Goal: Communication & Community: Answer question/provide support

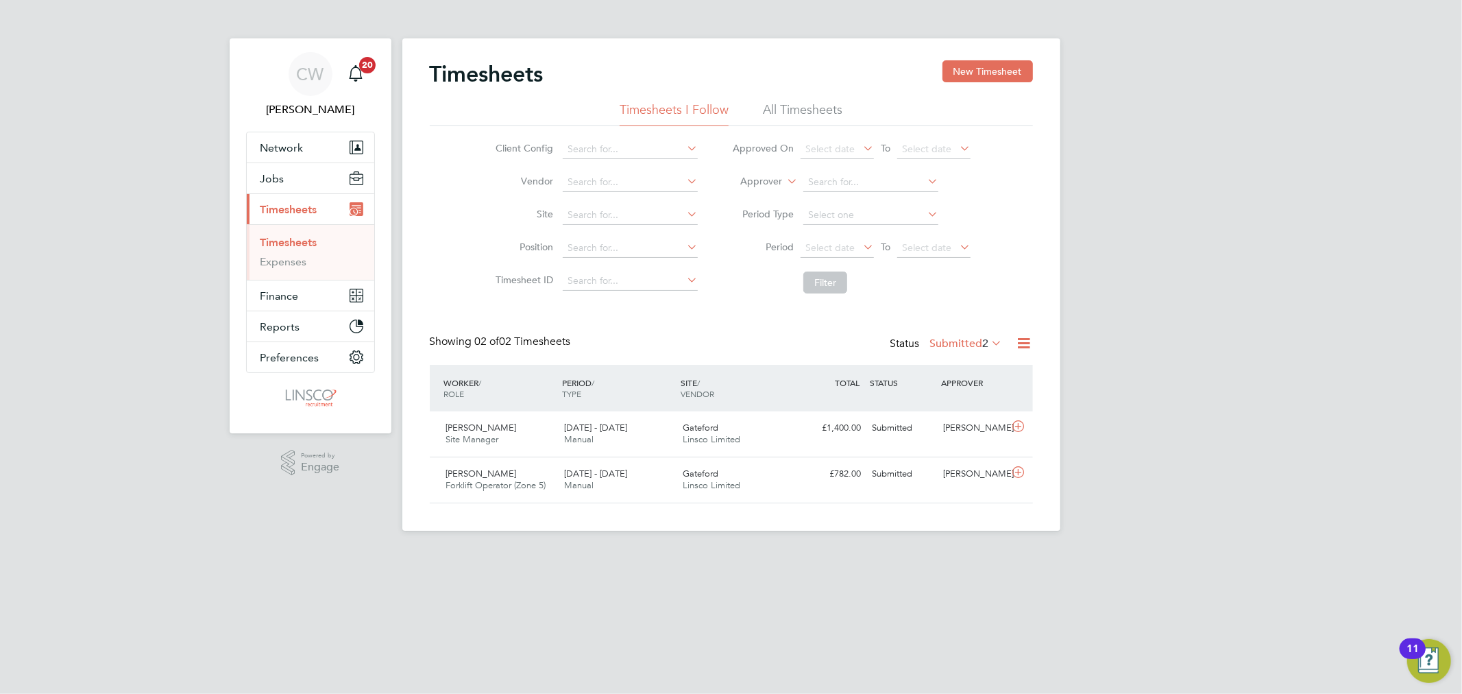
scroll to position [34, 119]
click at [710, 446] on div "Gateford Linsco Limited" at bounding box center [736, 434] width 119 height 34
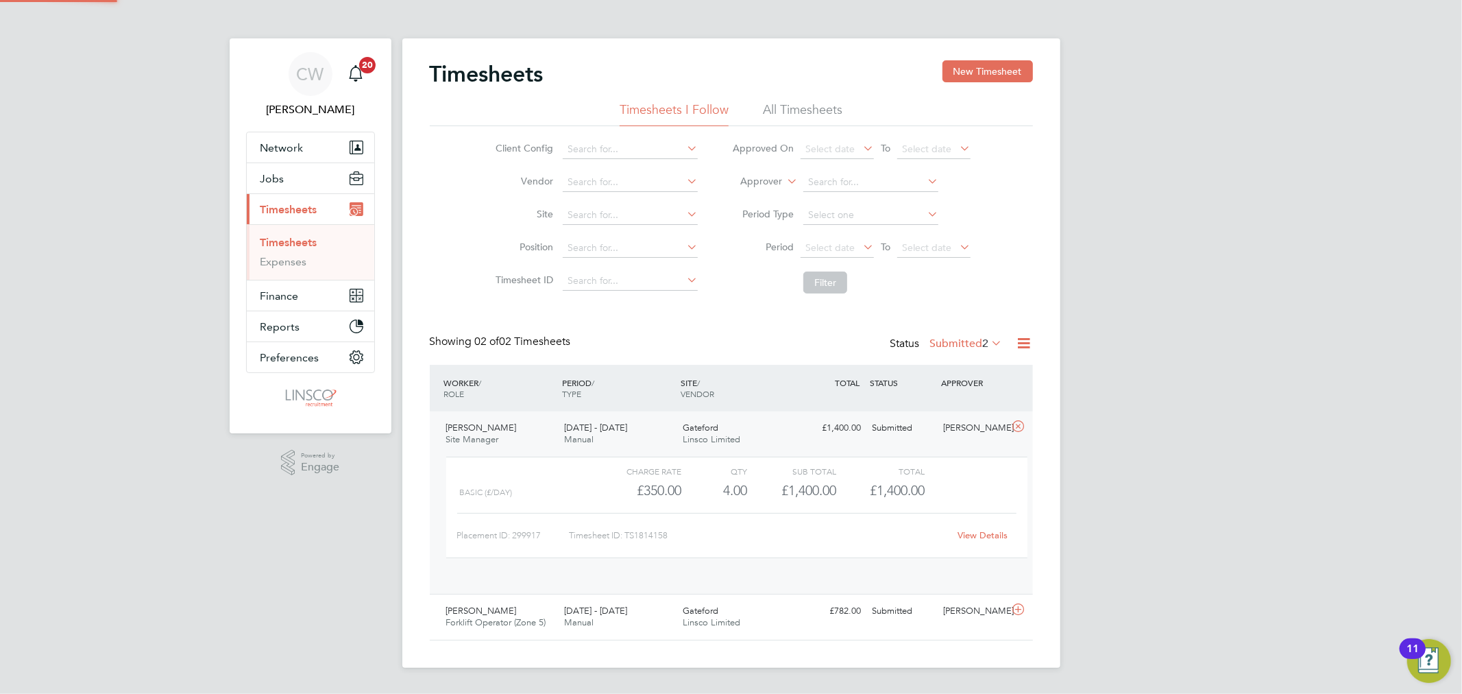
scroll to position [0, 0]
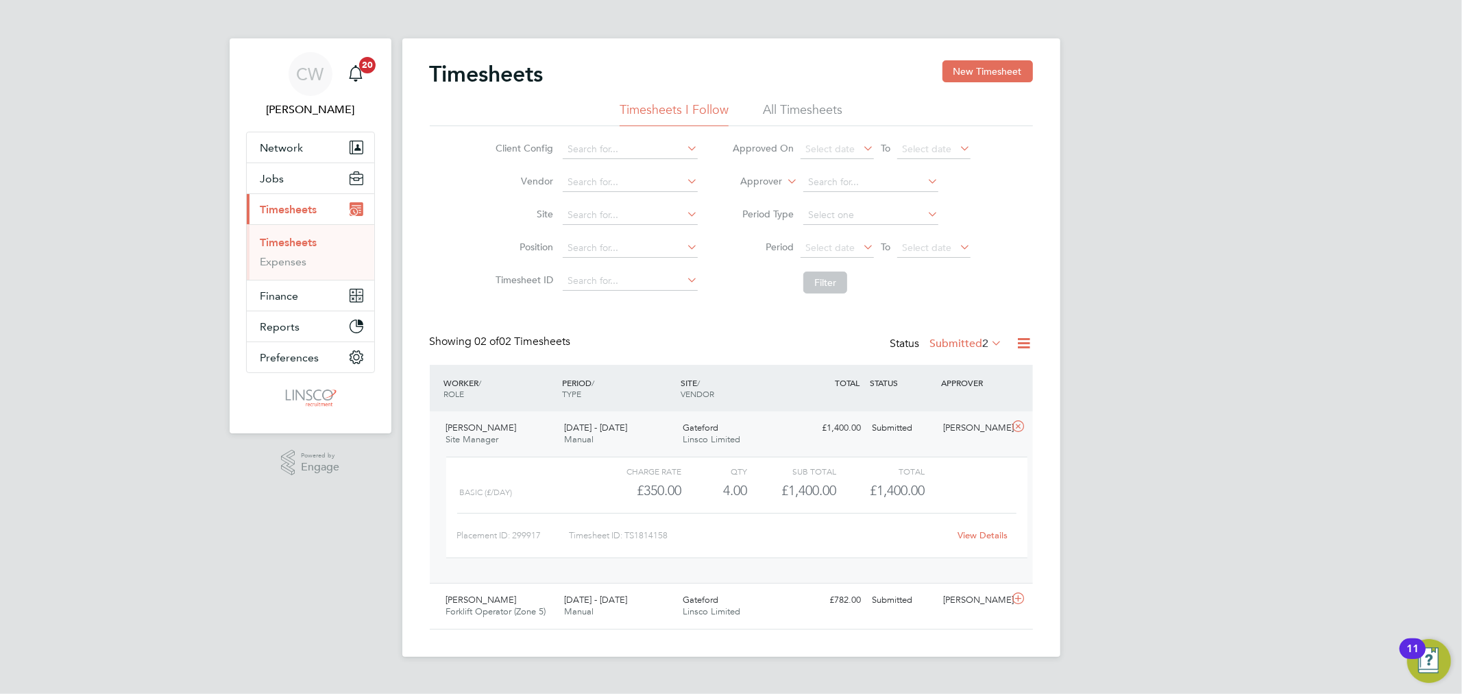
click at [992, 535] on link "View Details" at bounding box center [982, 535] width 50 height 12
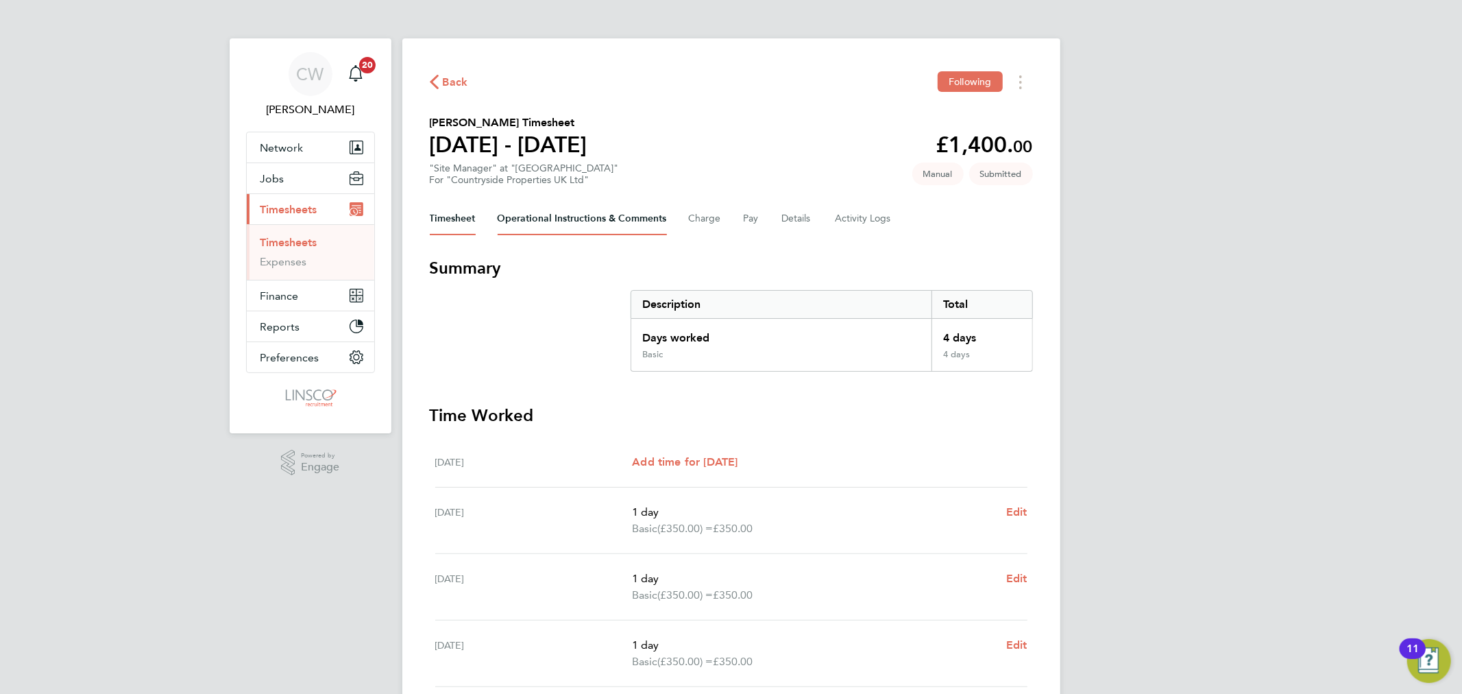
click at [577, 227] on Comments-tab "Operational Instructions & Comments" at bounding box center [582, 218] width 169 height 33
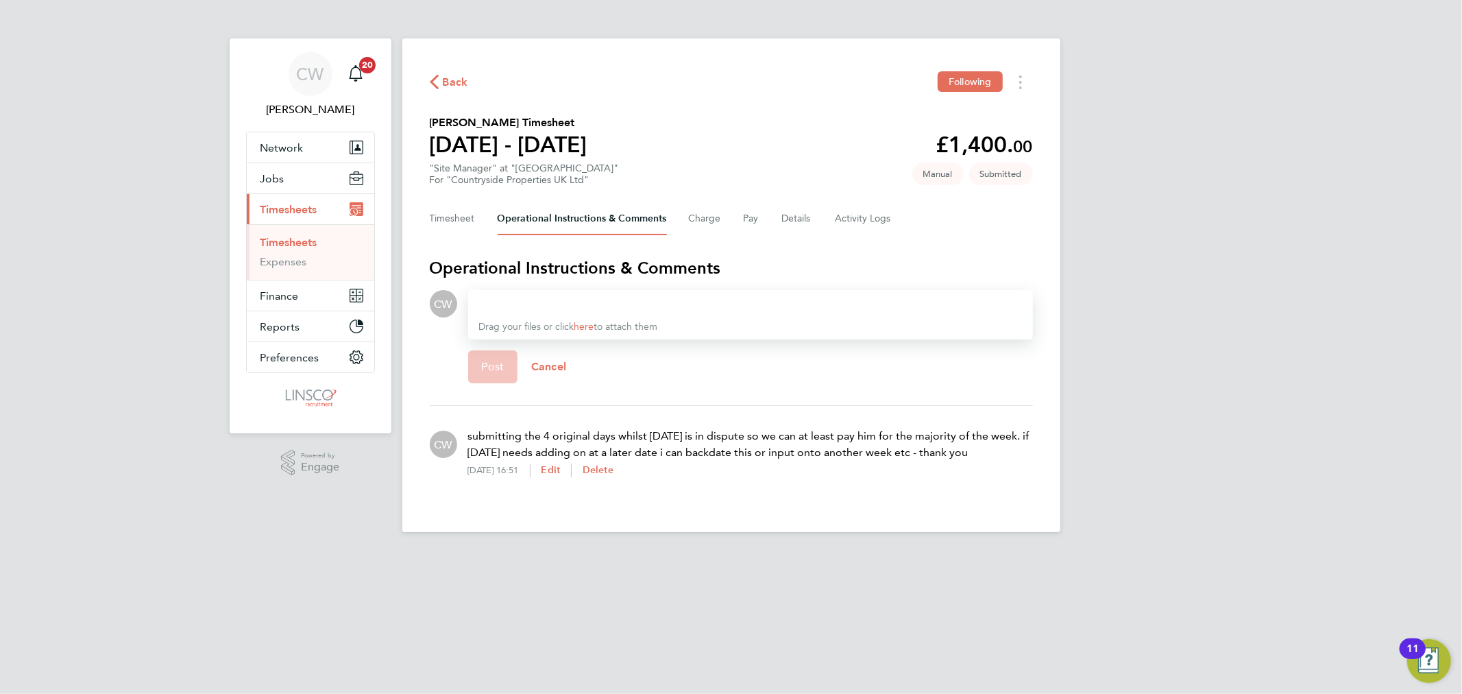
click at [452, 77] on span "Back" at bounding box center [455, 82] width 25 height 16
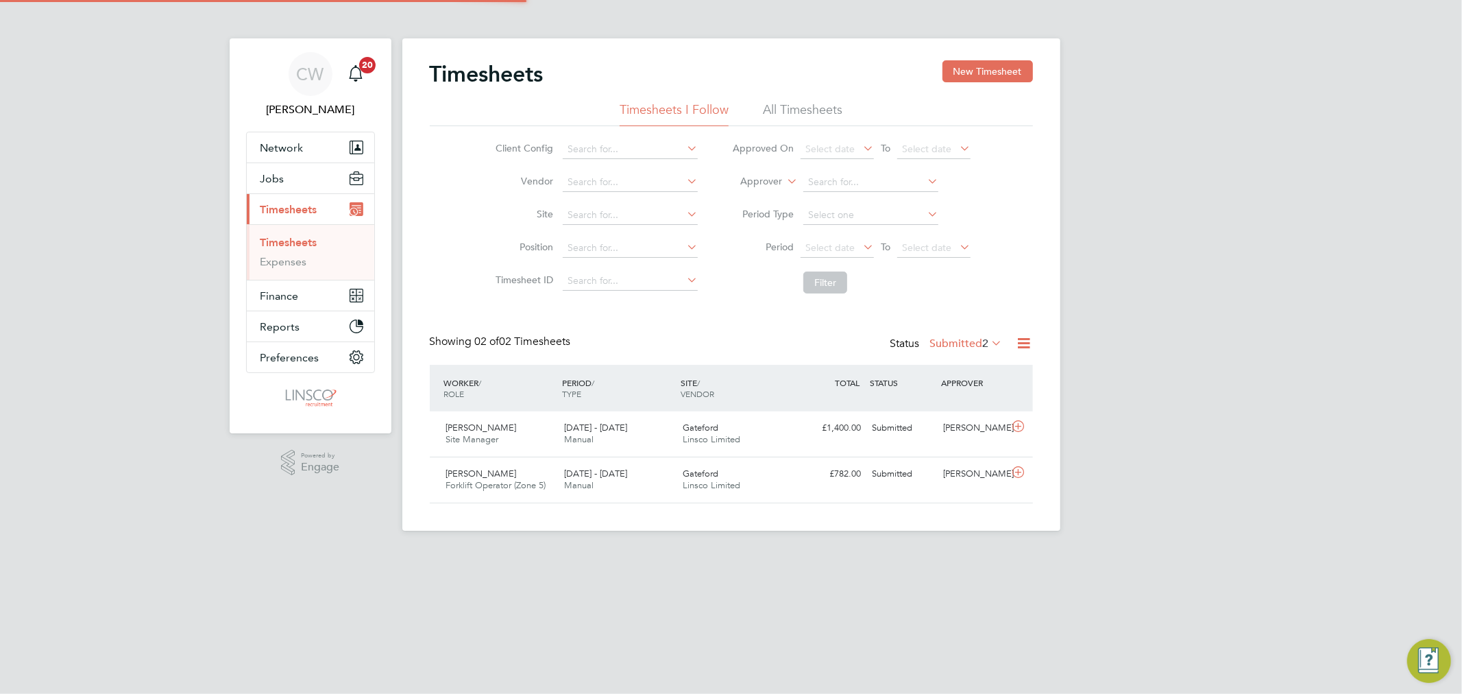
scroll to position [34, 119]
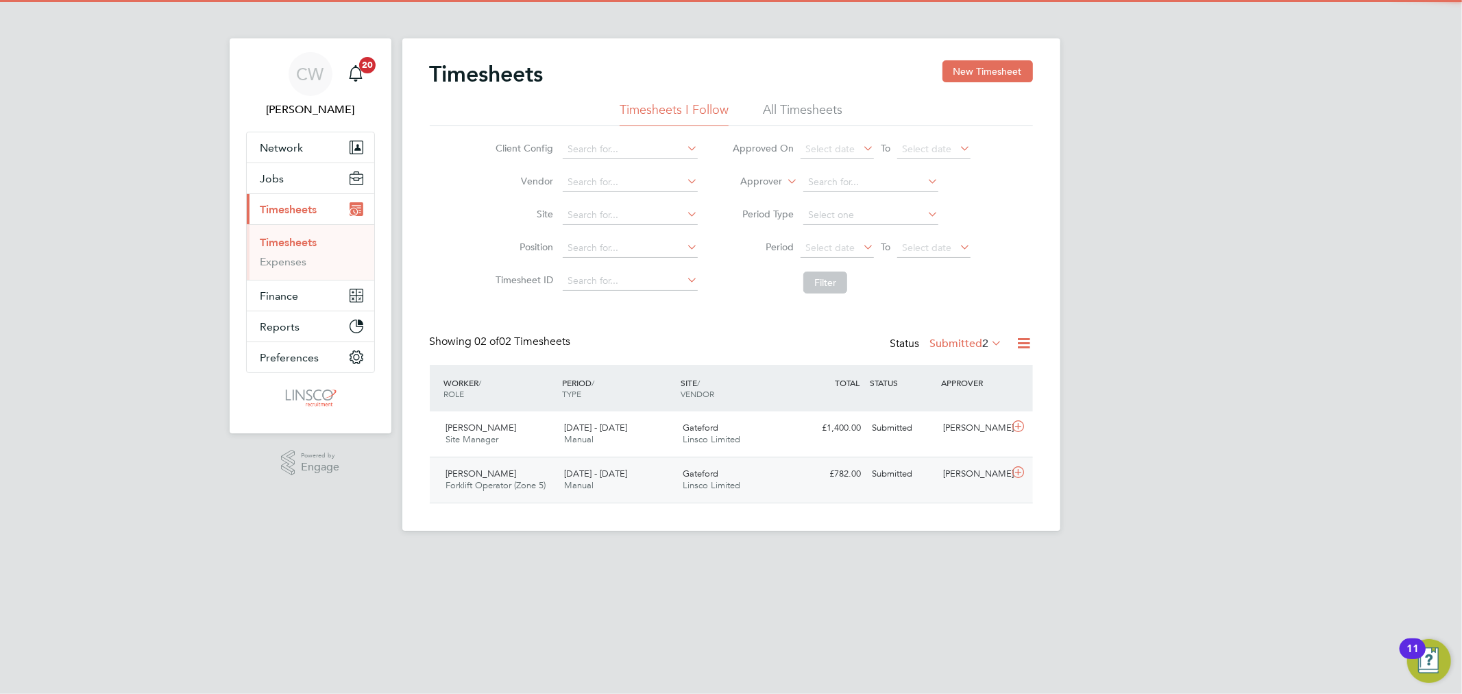
click at [613, 465] on div "25 - 31 Aug 2025 Manual" at bounding box center [618, 480] width 119 height 34
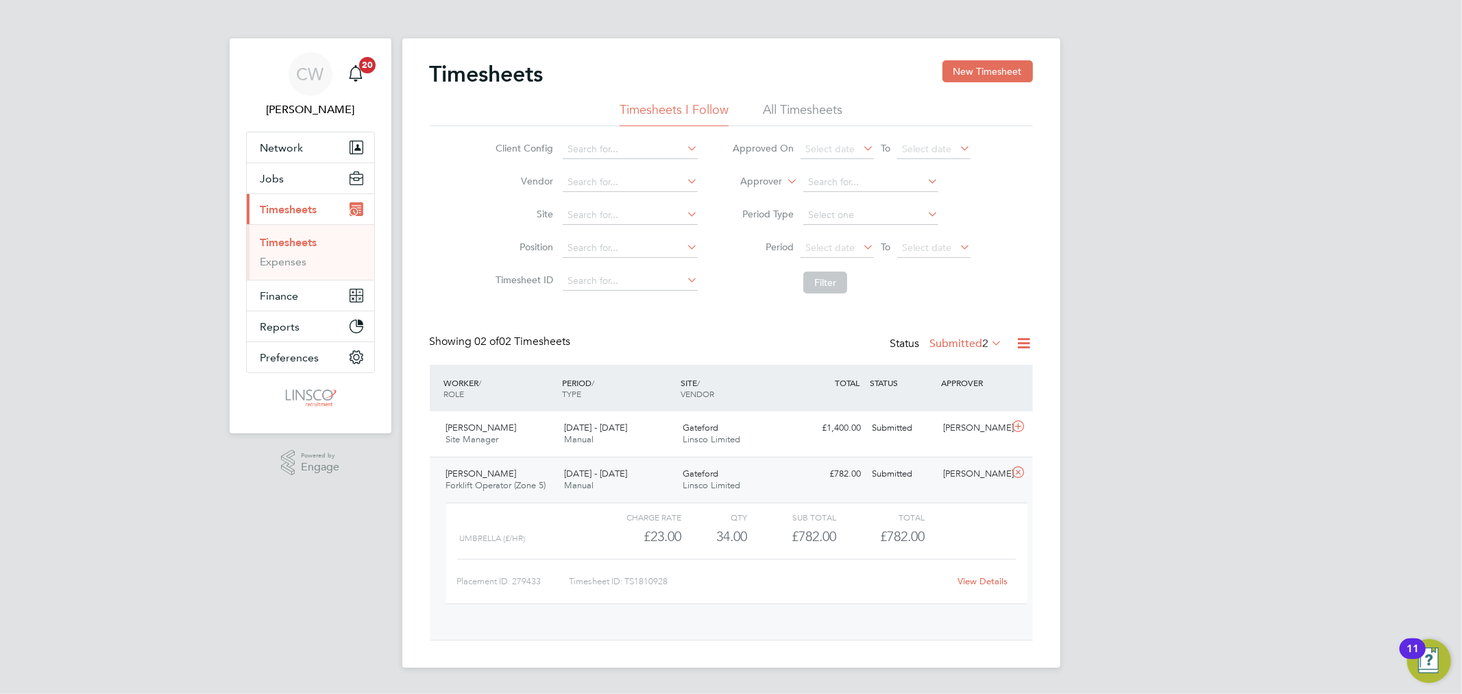
scroll to position [23, 134]
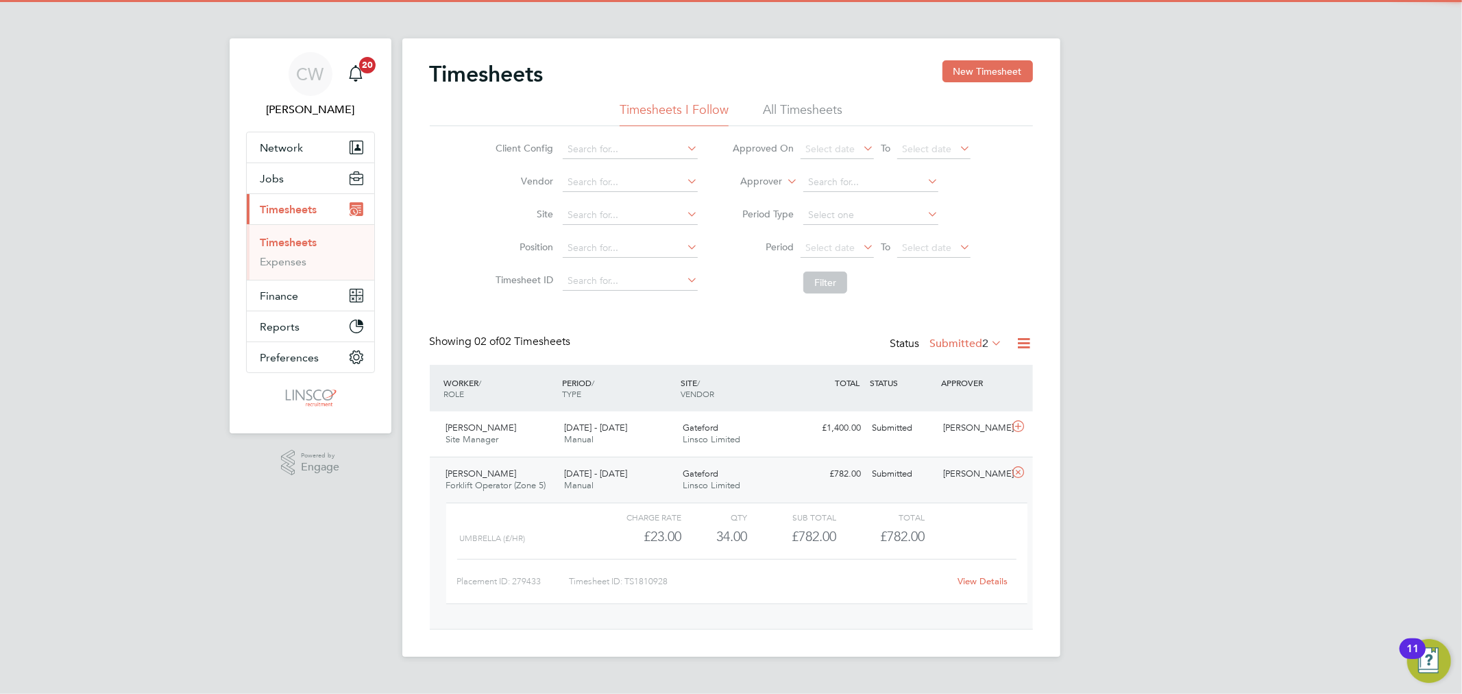
click at [984, 579] on link "View Details" at bounding box center [982, 581] width 50 height 12
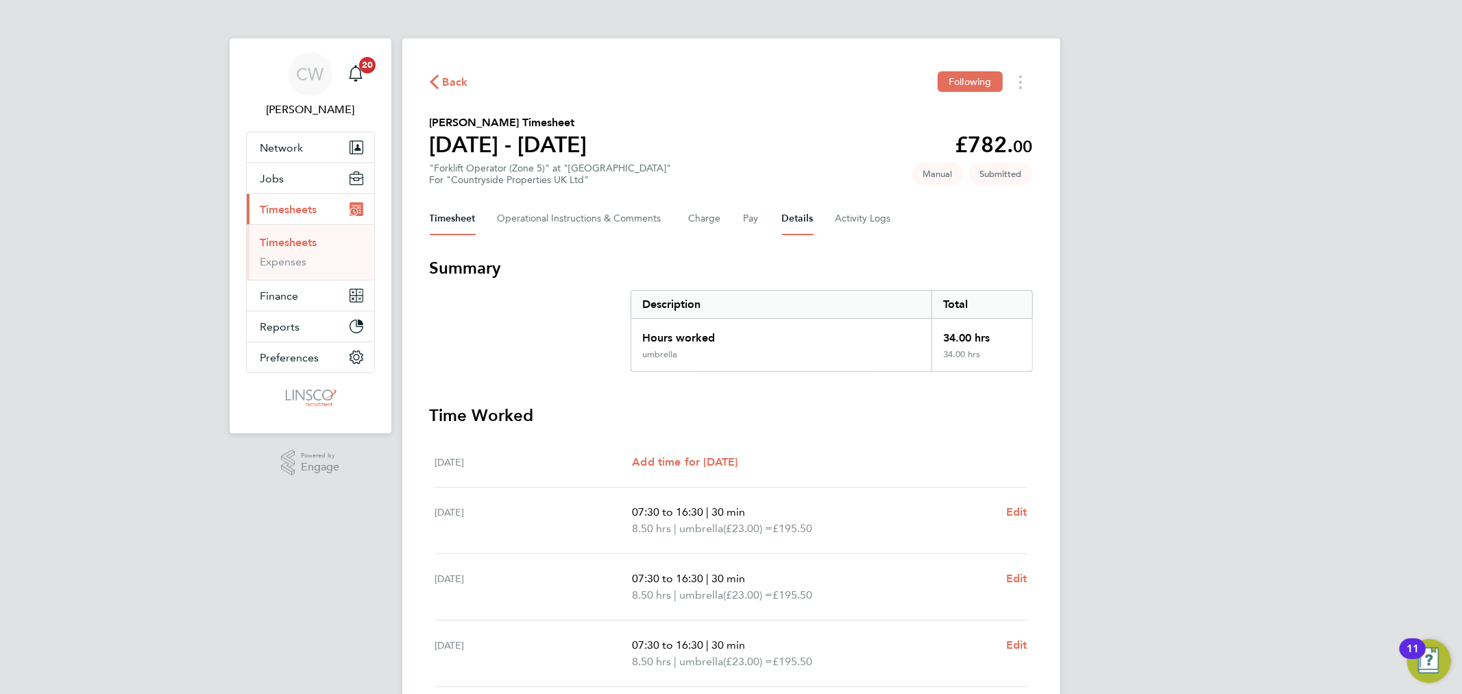
click at [800, 217] on button "Details" at bounding box center [798, 218] width 32 height 33
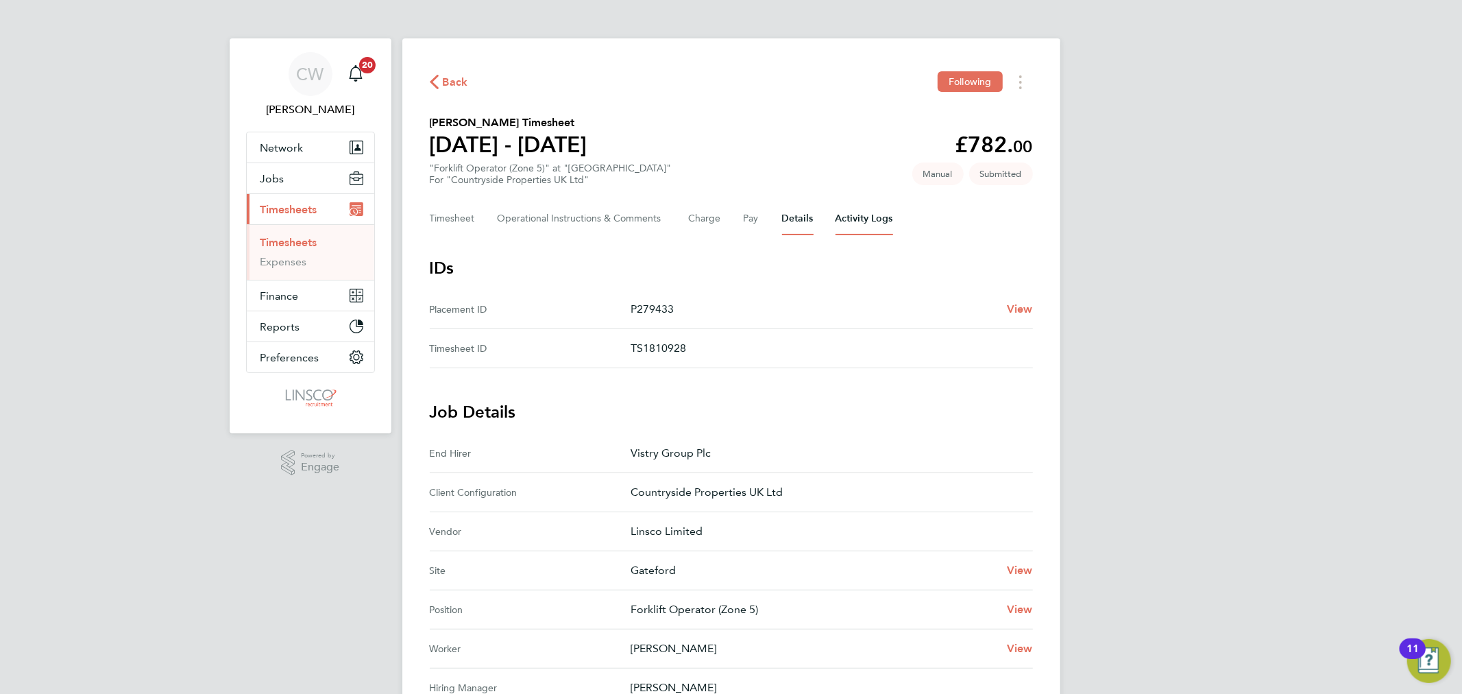
click at [873, 225] on Logs-tab "Activity Logs" at bounding box center [864, 218] width 58 height 33
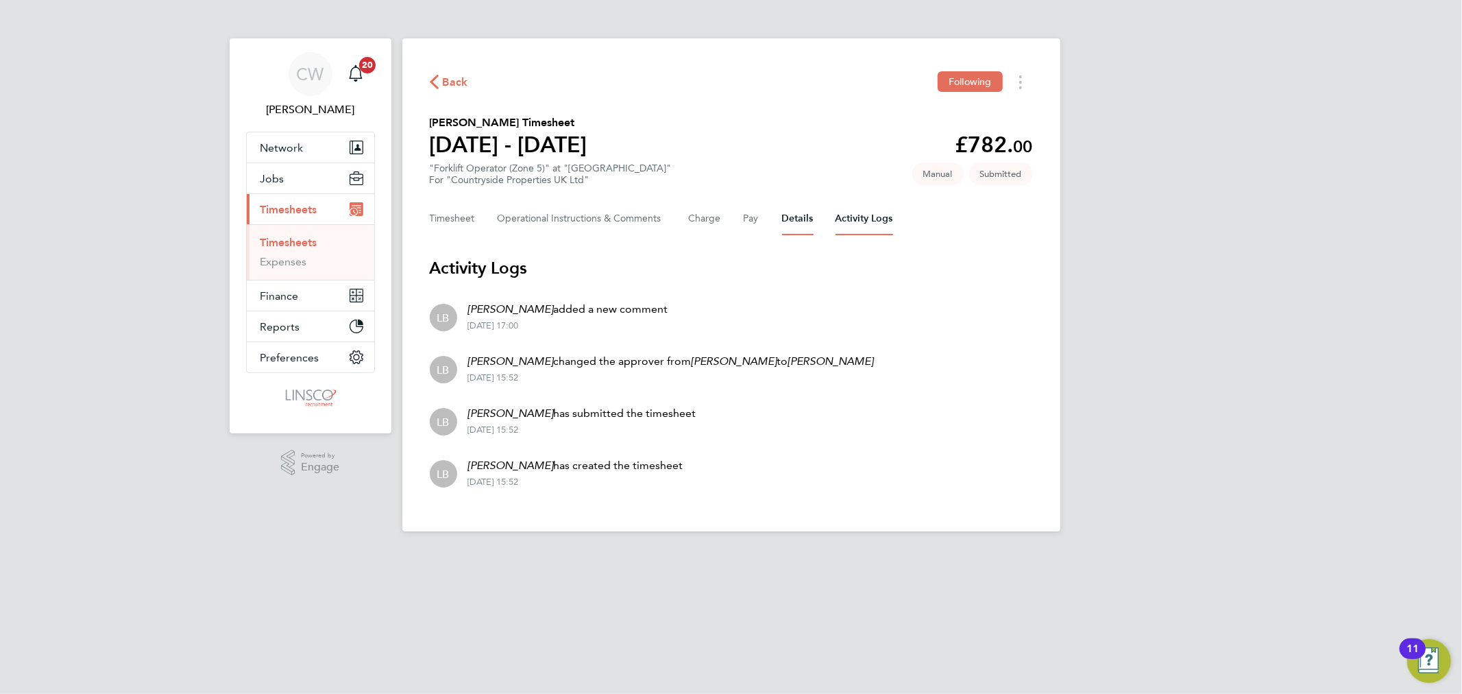
click at [783, 227] on button "Details" at bounding box center [798, 218] width 32 height 33
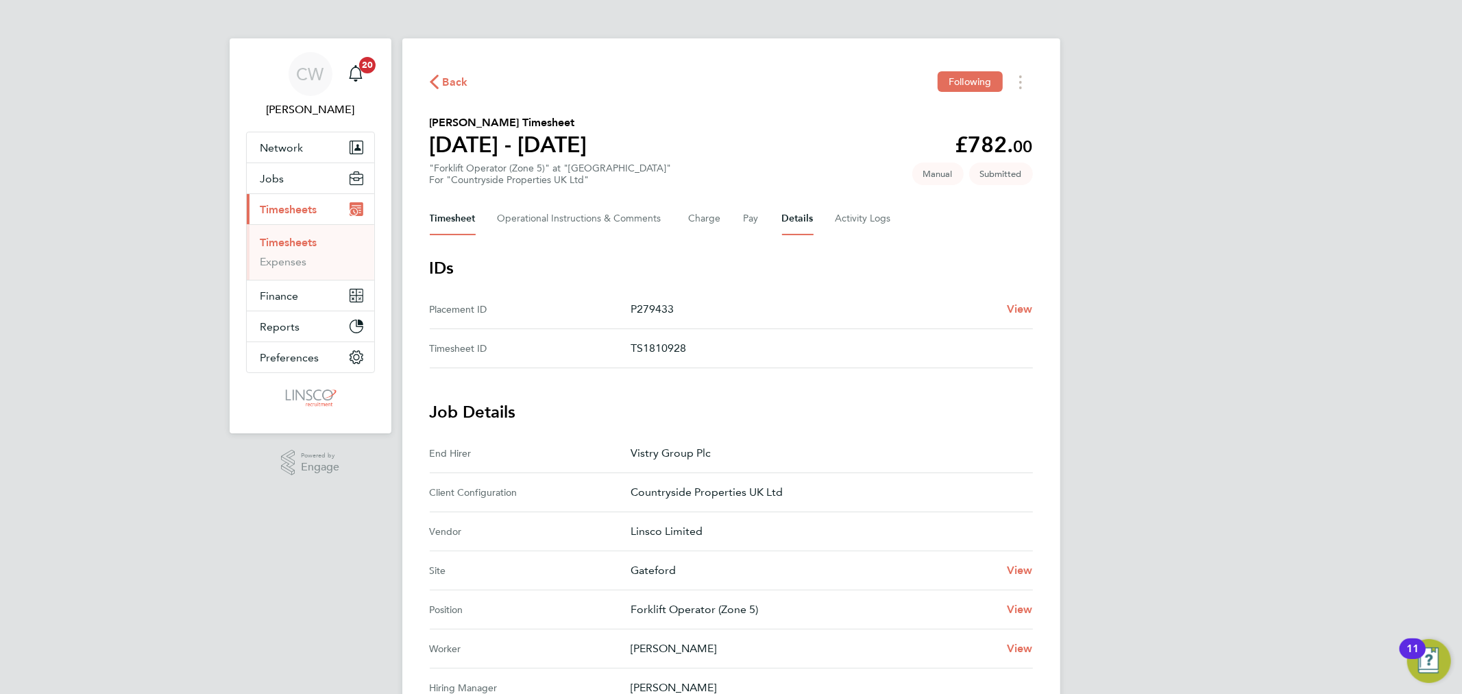
click at [453, 223] on button "Timesheet" at bounding box center [453, 218] width 46 height 33
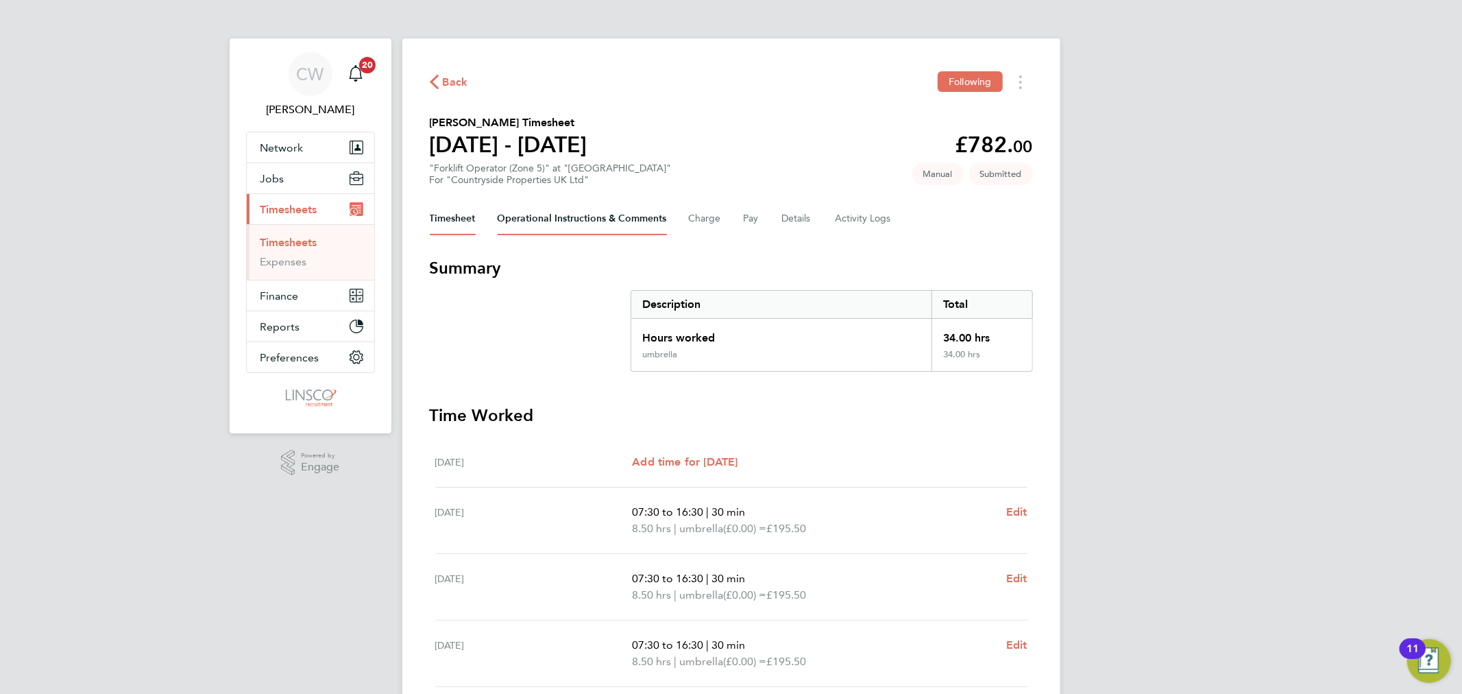
click at [545, 203] on Comments-tab "Operational Instructions & Comments" at bounding box center [582, 218] width 169 height 33
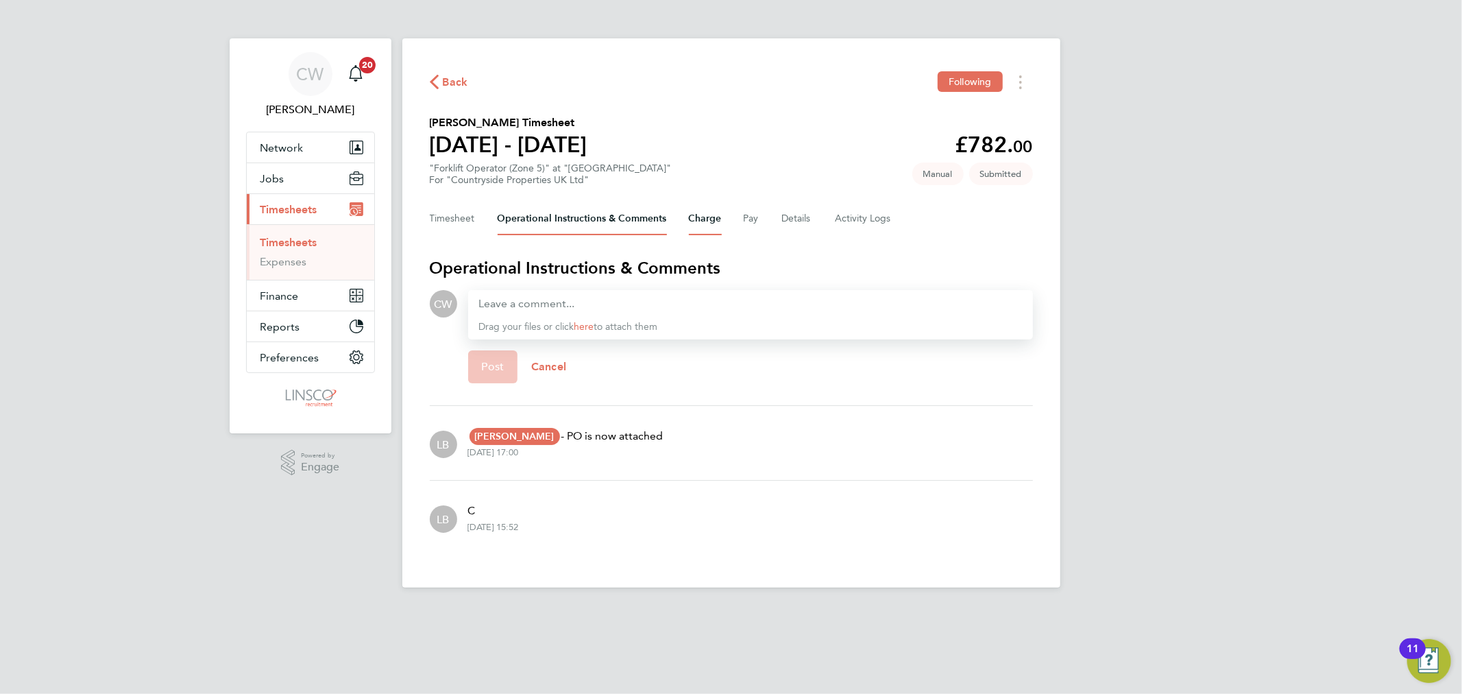
click at [715, 227] on button "Charge" at bounding box center [705, 218] width 33 height 33
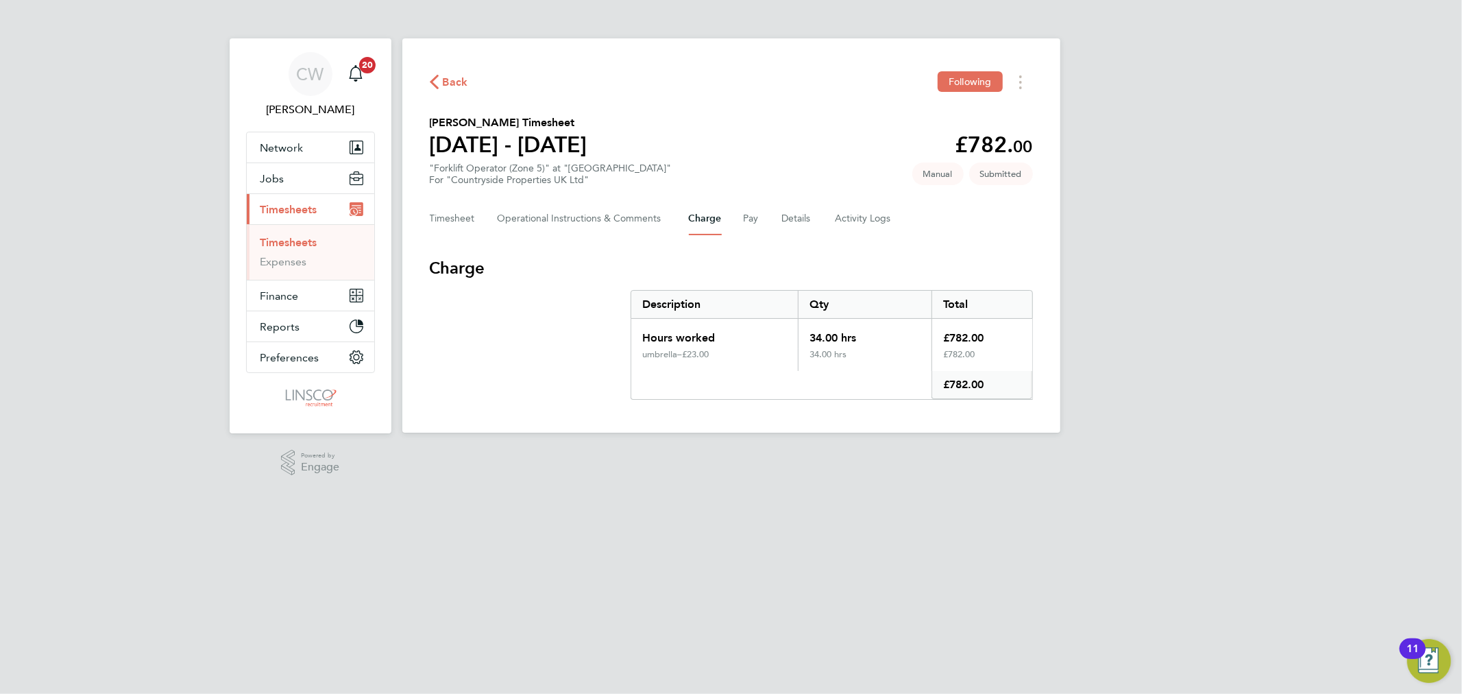
click at [770, 223] on div "Timesheet Operational Instructions & Comments Charge Pay Details Activity Logs" at bounding box center [731, 218] width 603 height 33
click at [761, 223] on div "Timesheet Operational Instructions & Comments Charge Pay Details Activity Logs" at bounding box center [731, 218] width 603 height 33
click at [782, 217] on button "Details" at bounding box center [798, 218] width 32 height 33
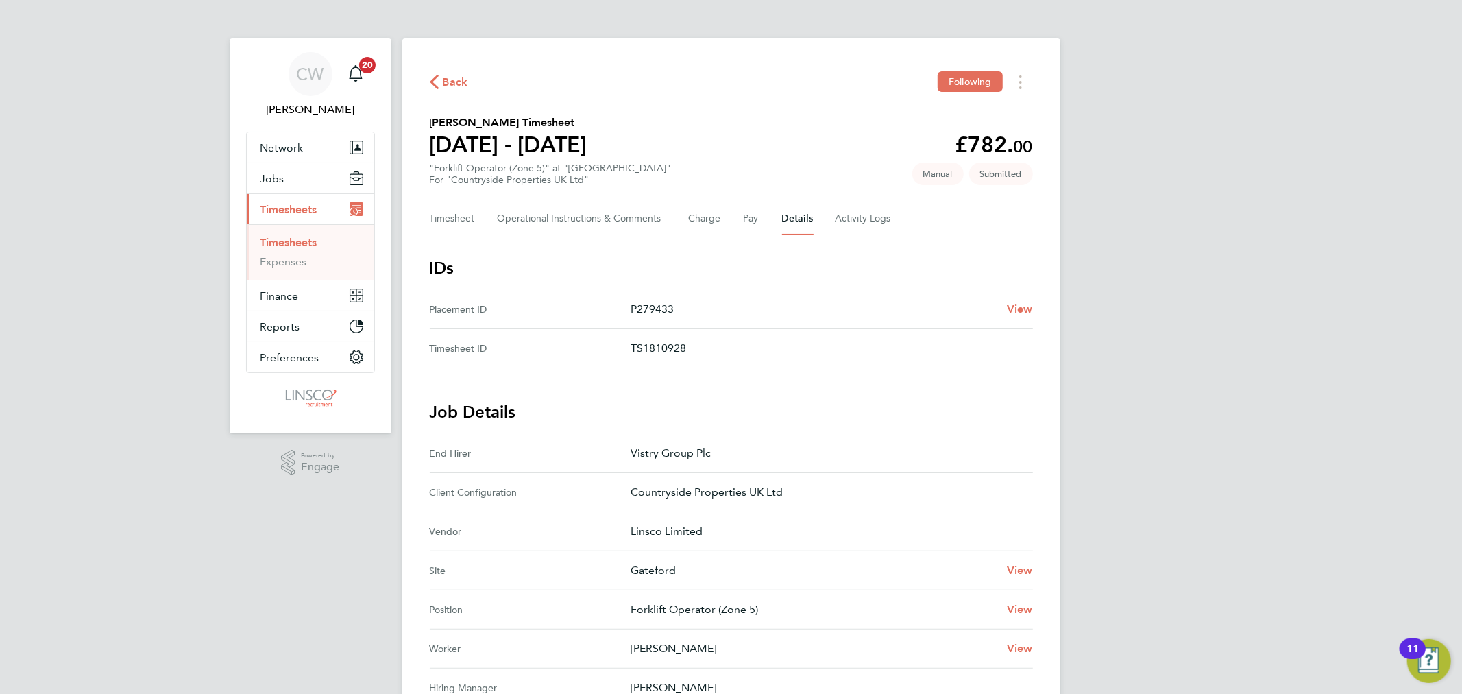
click at [690, 350] on p "TS1810928" at bounding box center [826, 348] width 391 height 16
click at [1015, 297] on ID "Placement ID P279433 View" at bounding box center [731, 309] width 603 height 39
click at [1020, 312] on span "View" at bounding box center [1020, 308] width 26 height 13
click at [461, 77] on span "Back" at bounding box center [455, 82] width 25 height 16
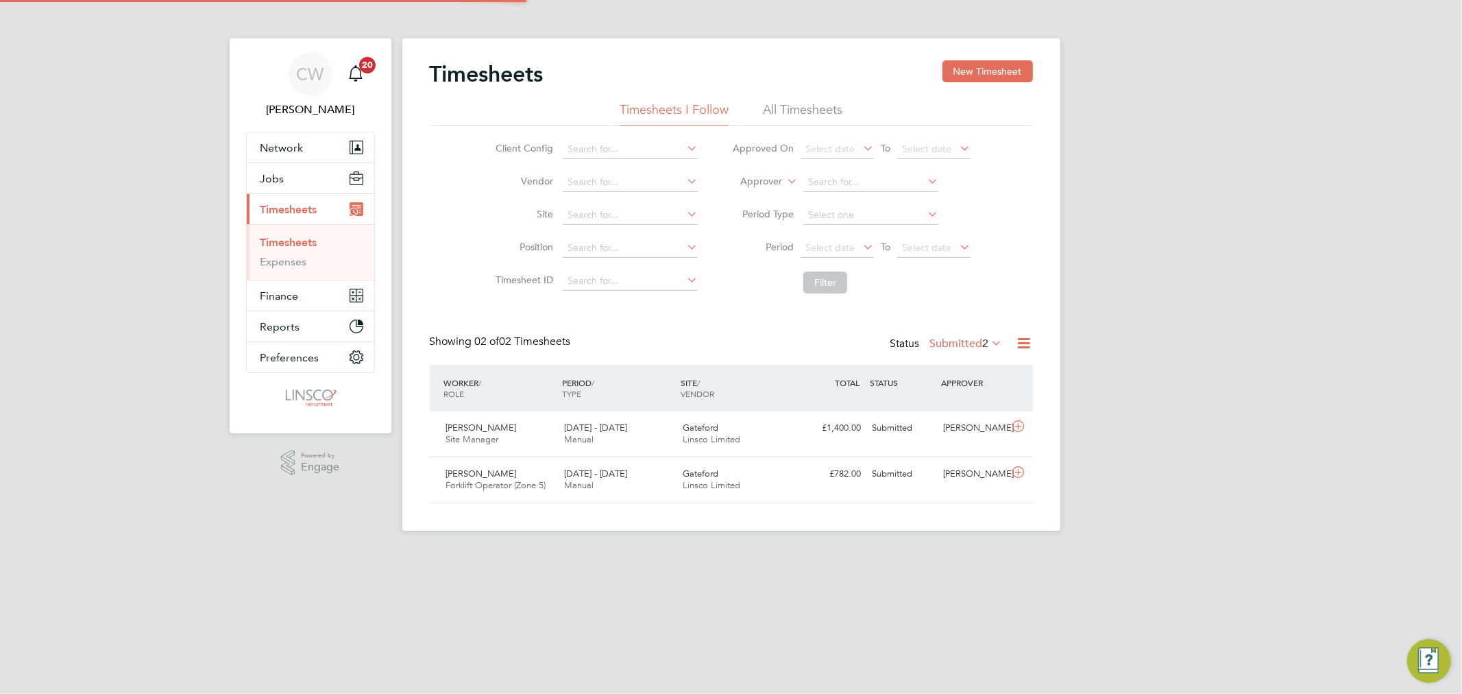
scroll to position [34, 119]
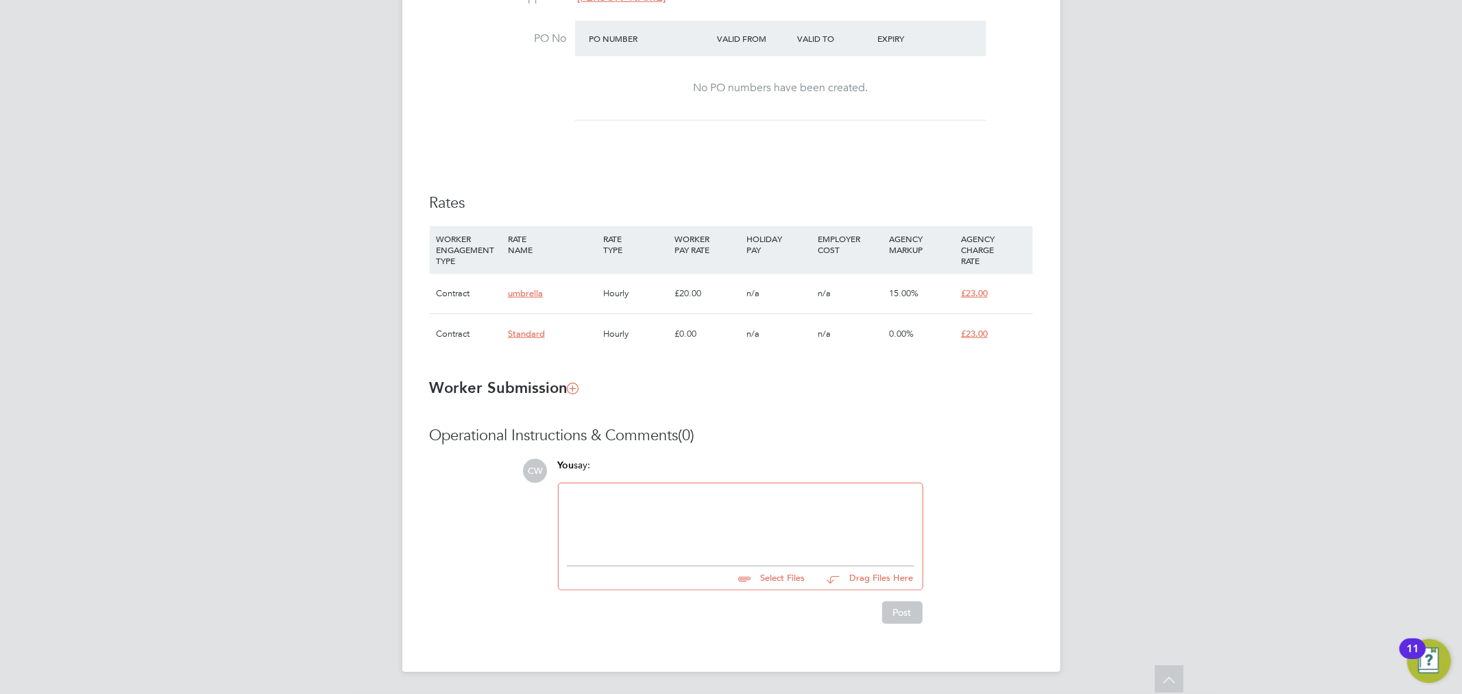
scroll to position [828, 0]
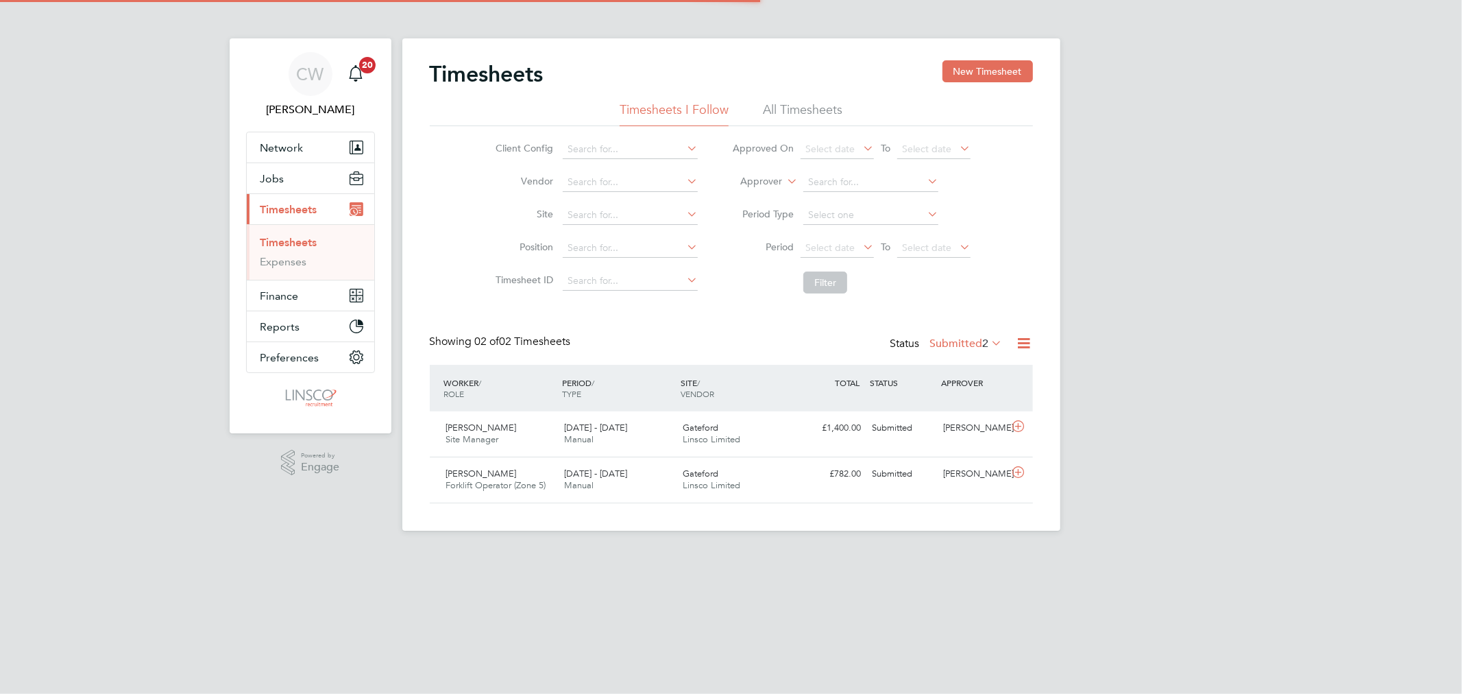
scroll to position [34, 119]
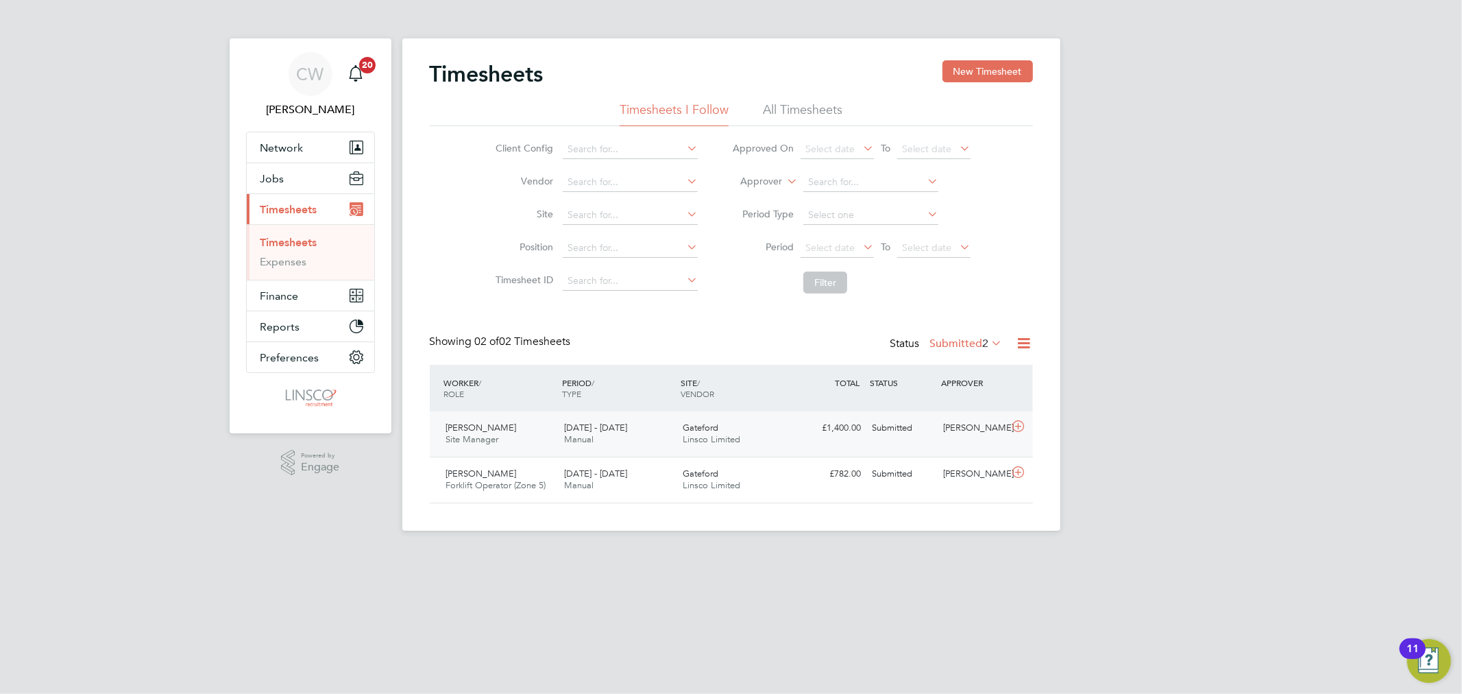
click at [797, 437] on div "£1,400.00 Submitted" at bounding box center [831, 428] width 71 height 23
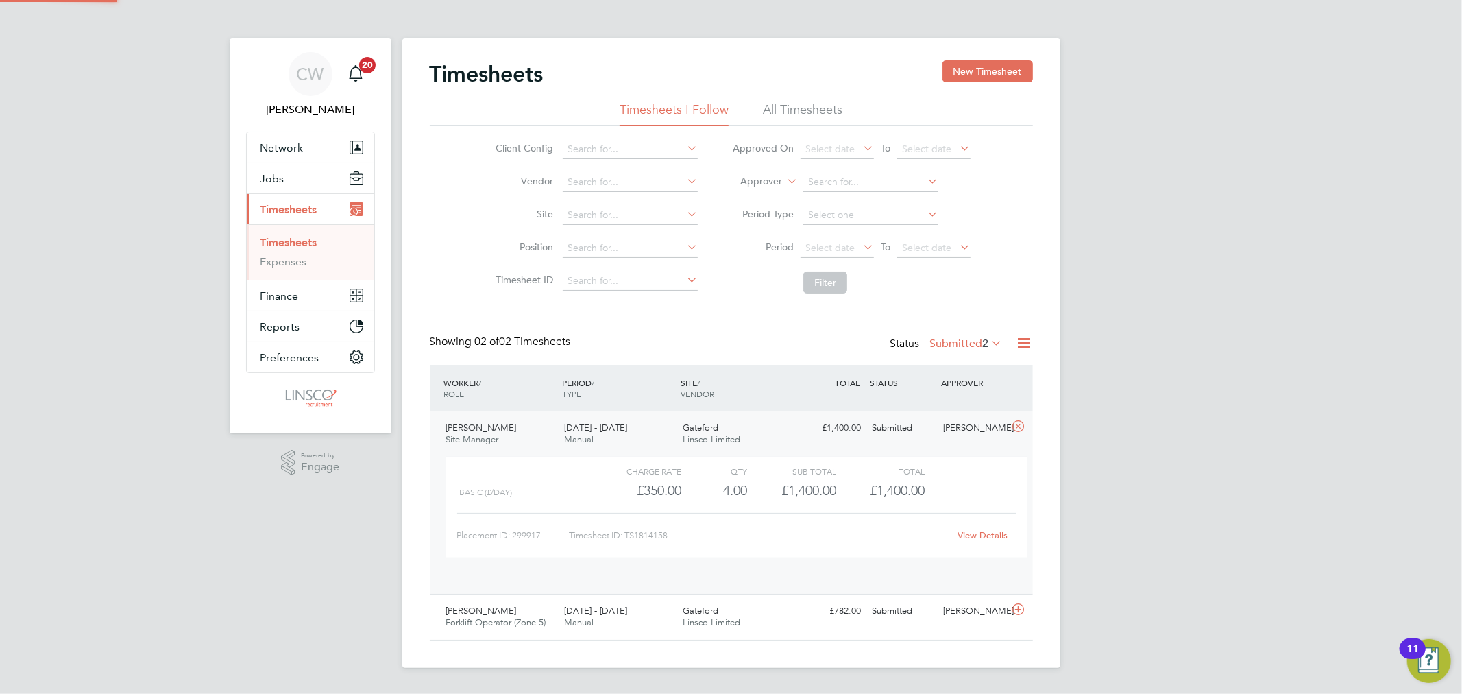
scroll to position [23, 134]
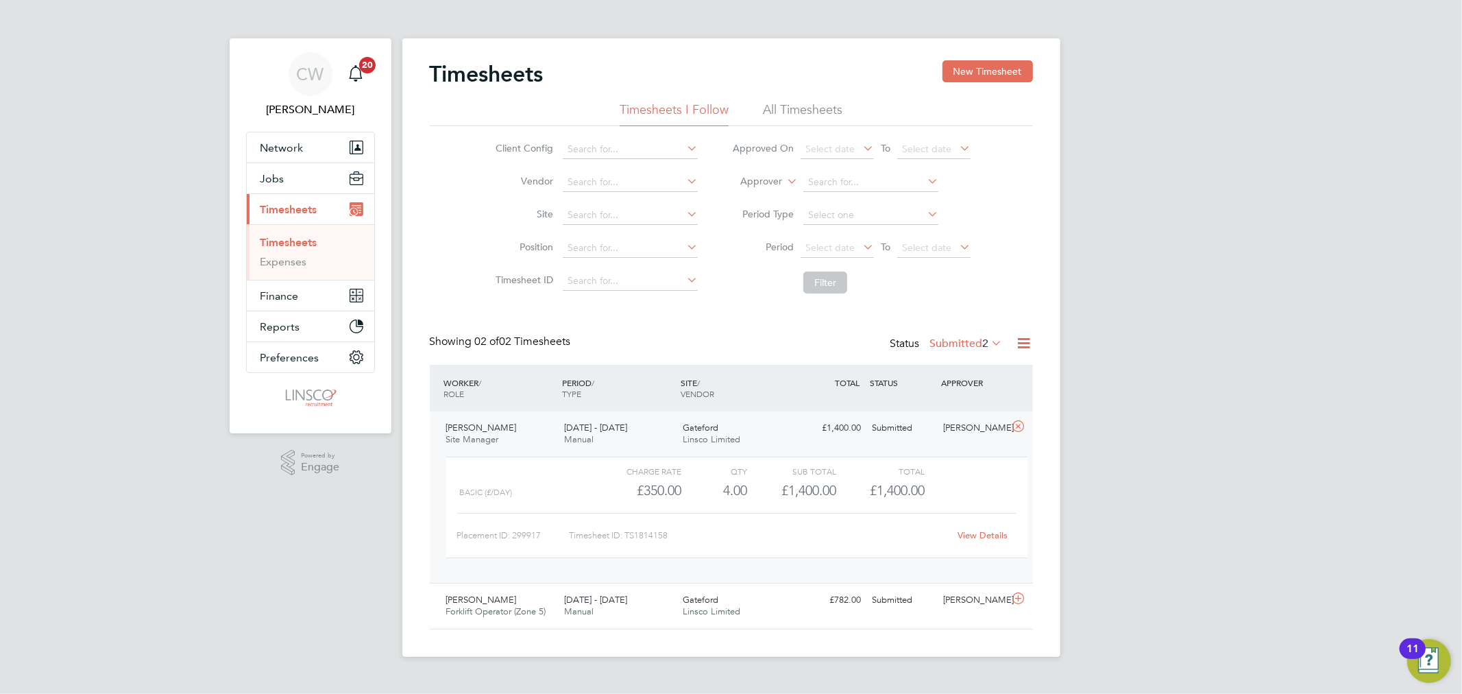
click at [992, 536] on link "View Details" at bounding box center [982, 535] width 50 height 12
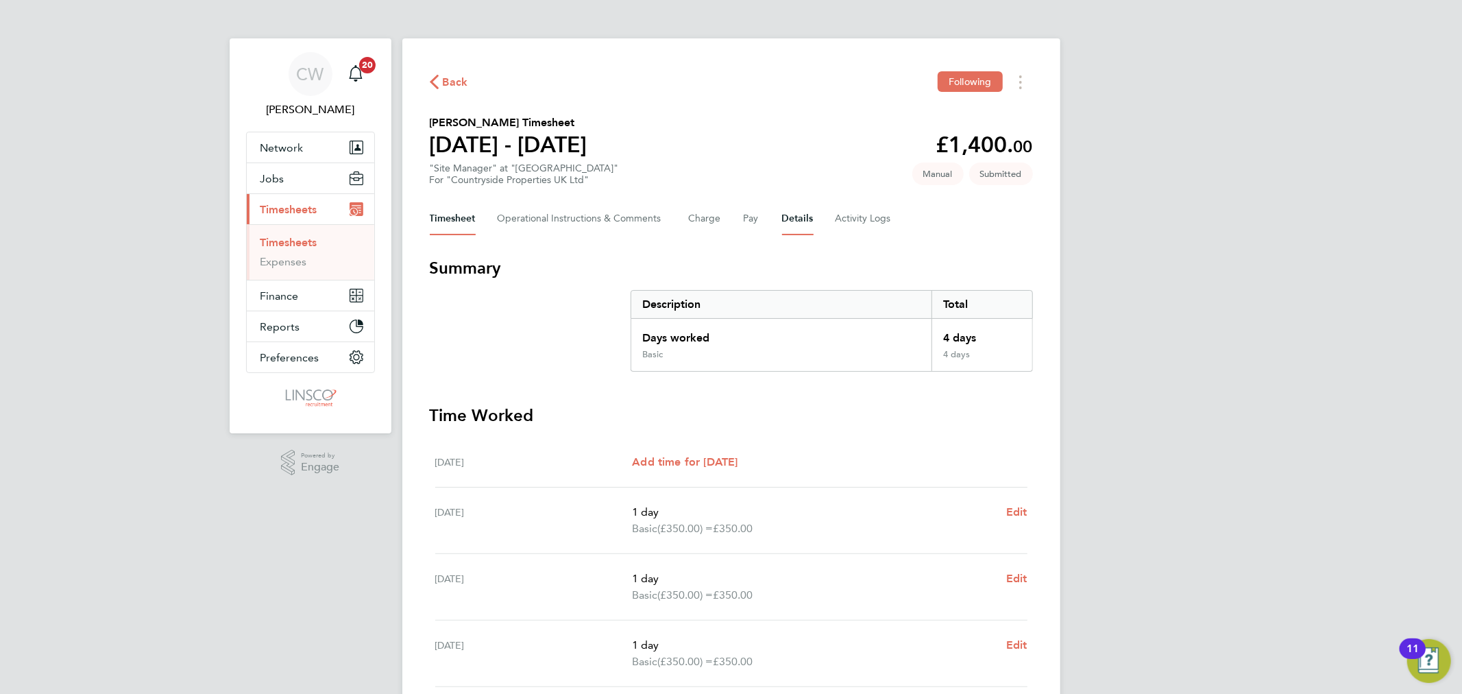
click at [793, 217] on button "Details" at bounding box center [798, 218] width 32 height 33
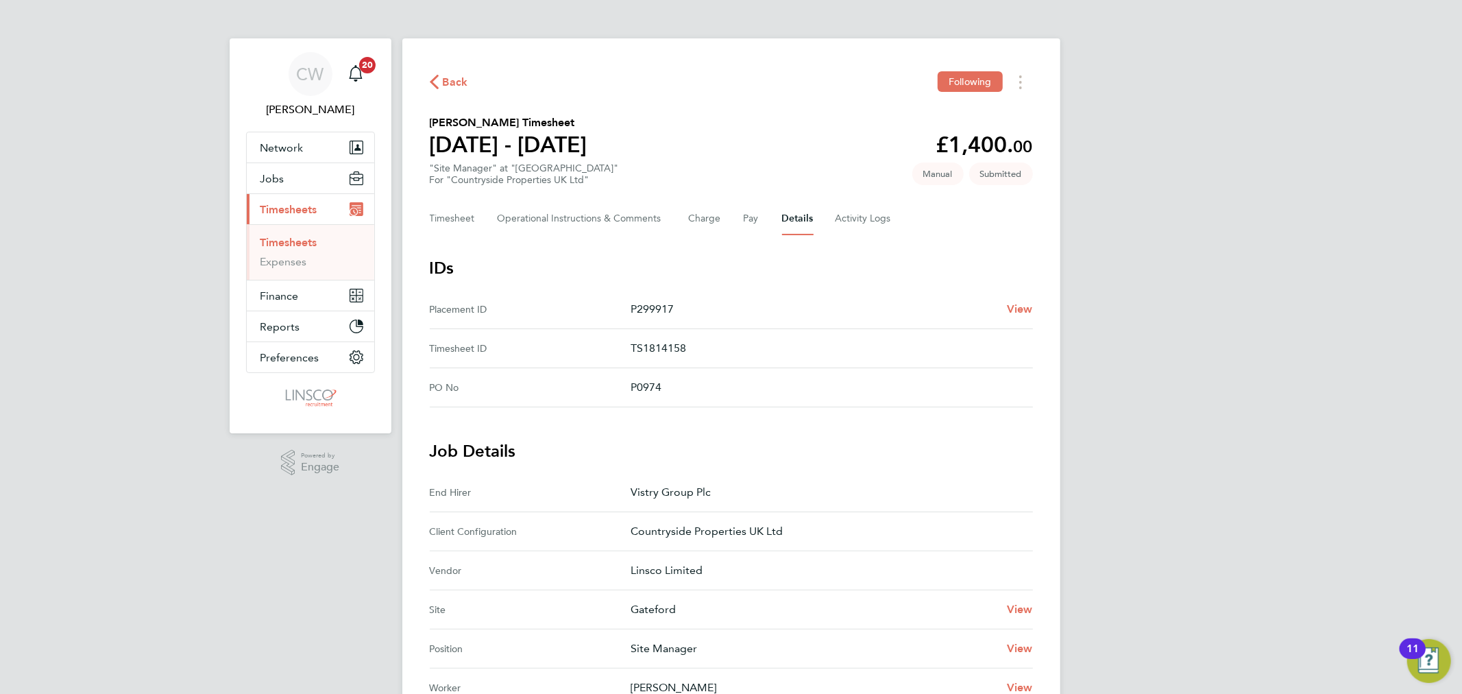
click at [460, 84] on span "Back" at bounding box center [455, 82] width 25 height 16
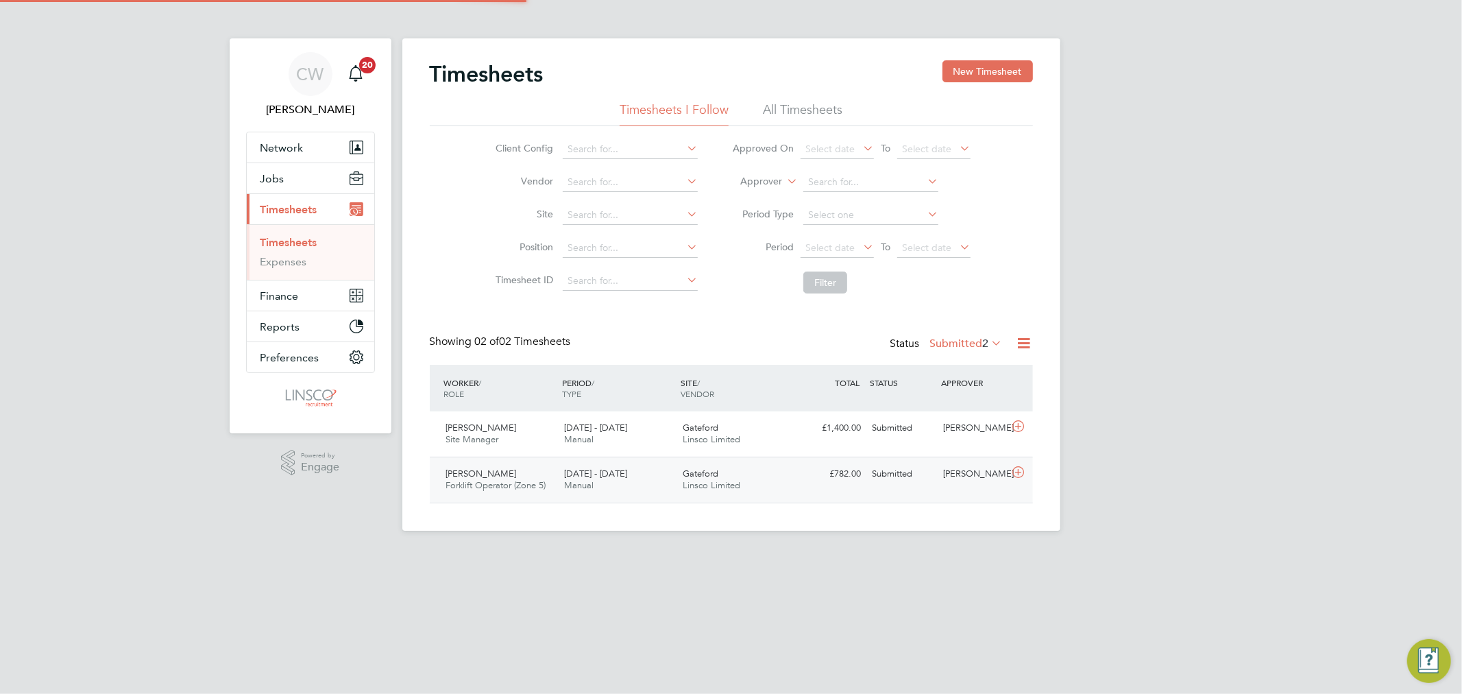
scroll to position [34, 119]
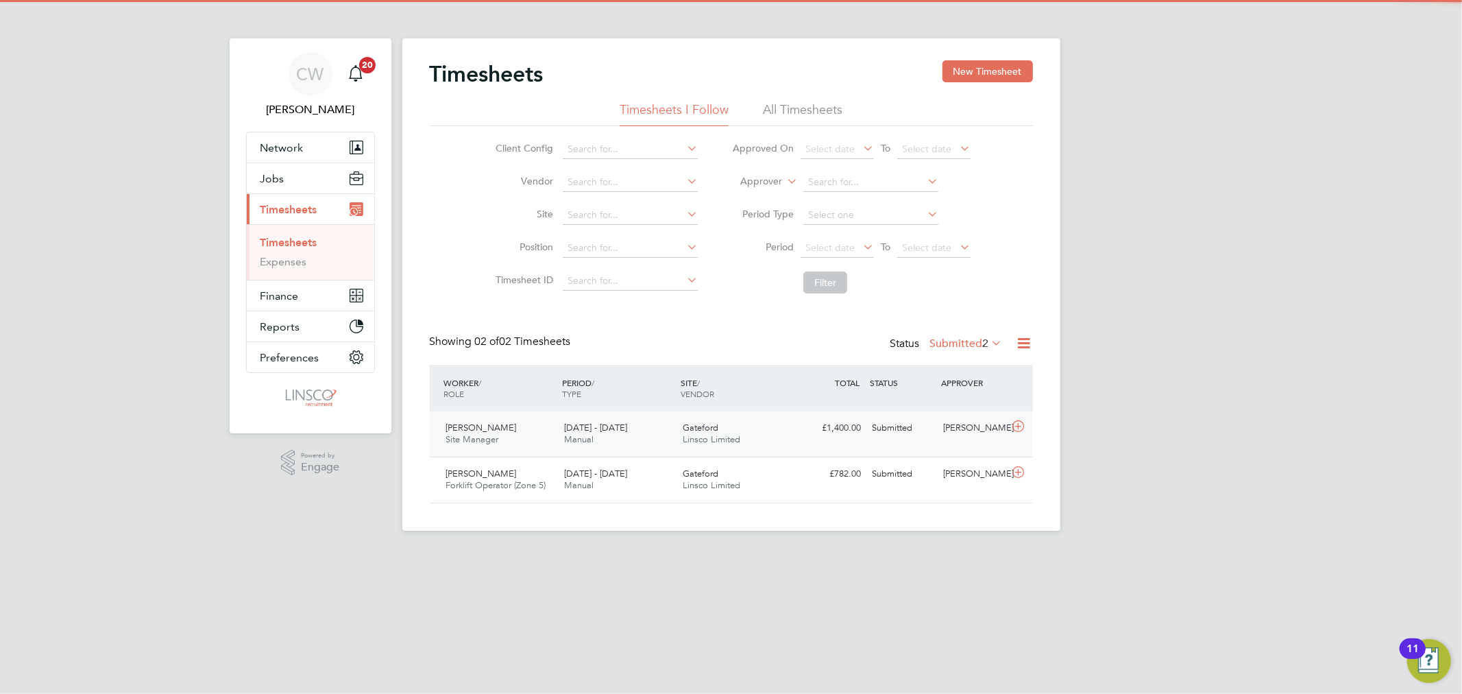
click at [652, 432] on div "25 - 31 Aug 2025 Manual" at bounding box center [618, 434] width 119 height 34
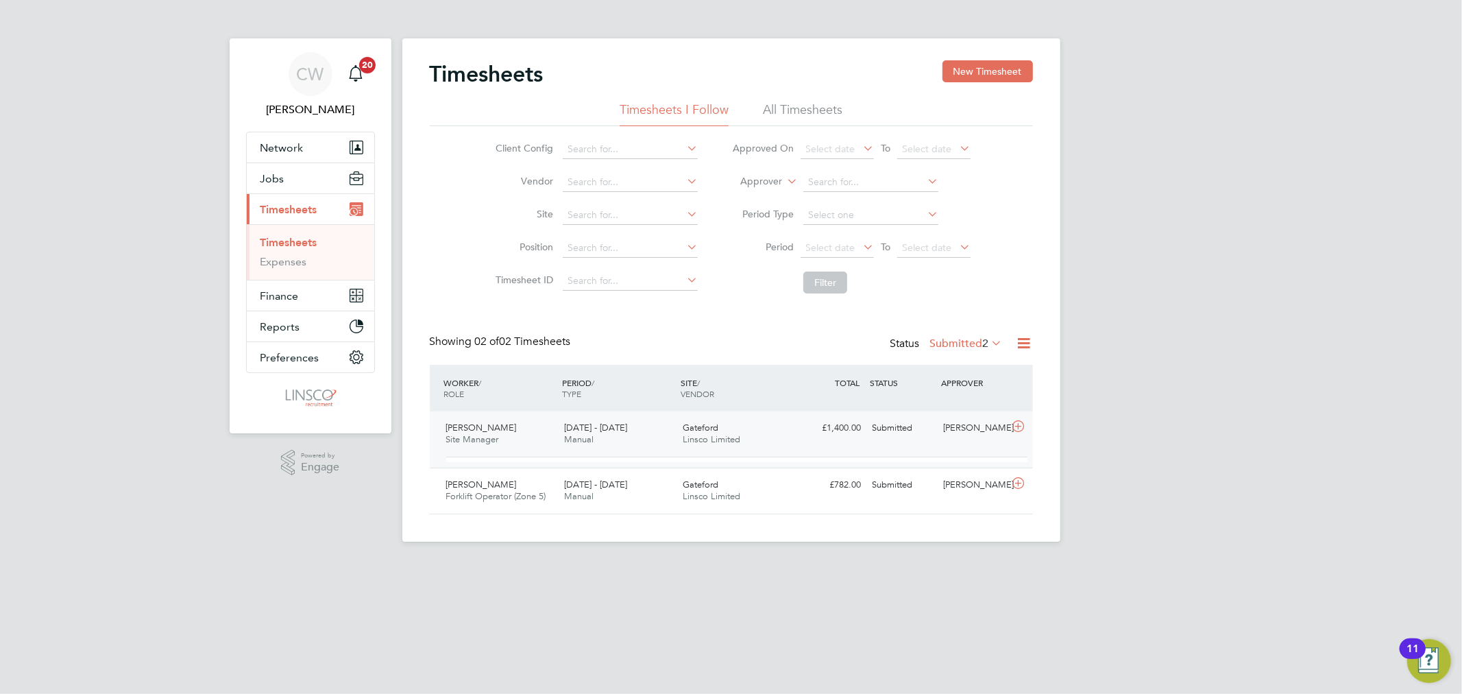
scroll to position [23, 134]
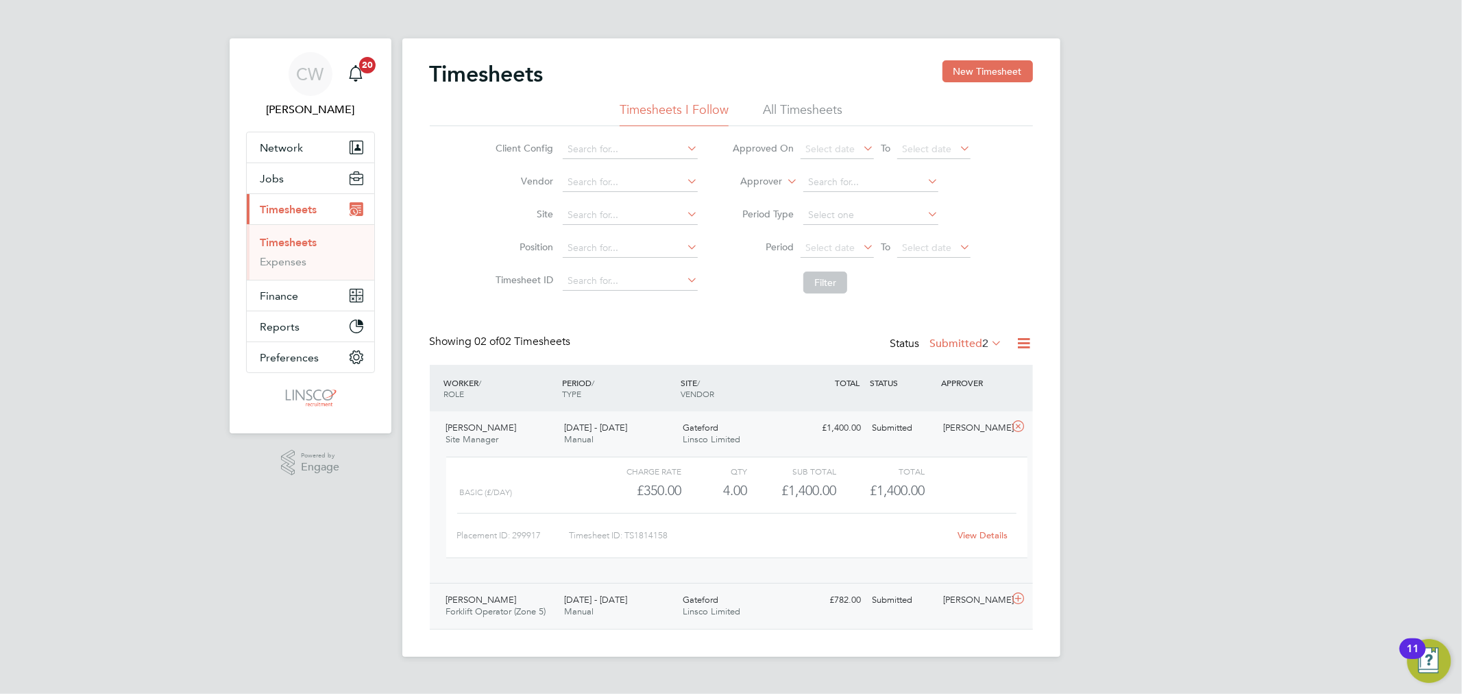
click at [837, 598] on div "£782.00 Submitted" at bounding box center [831, 600] width 71 height 23
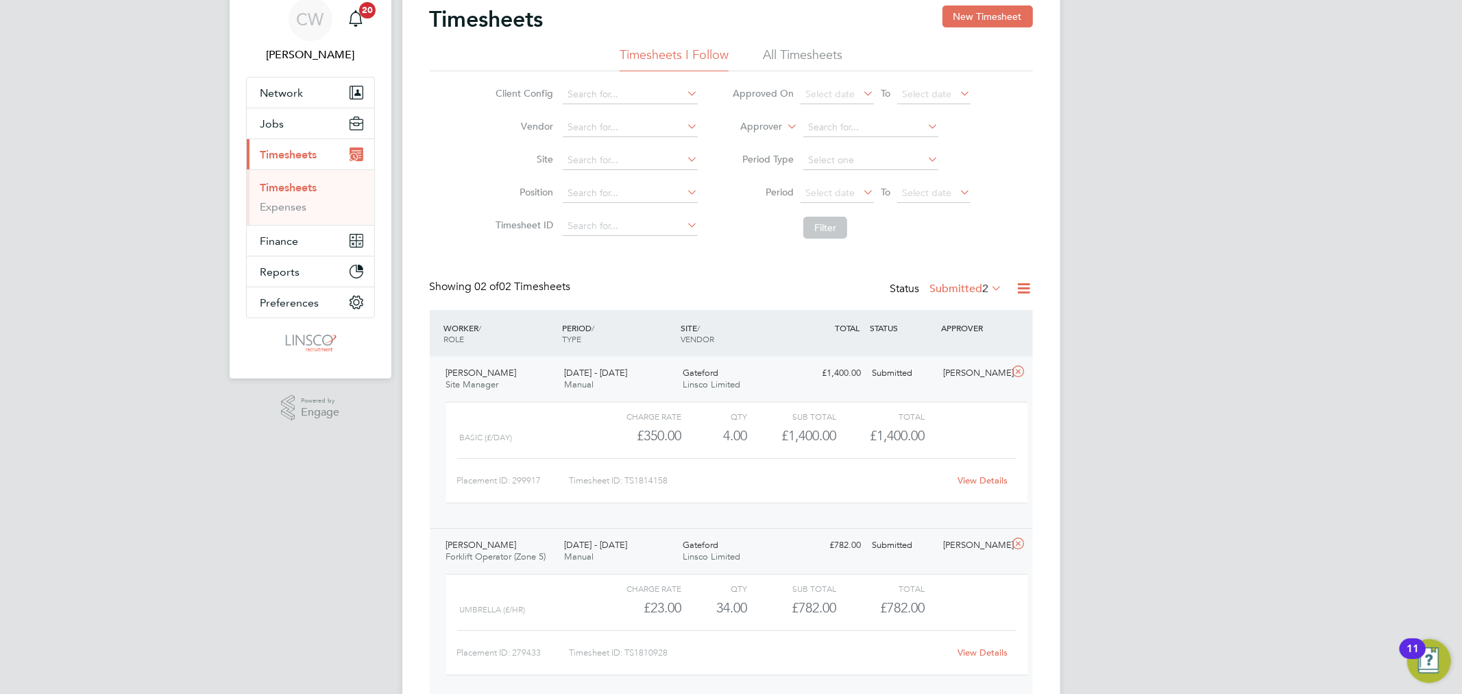
scroll to position [111, 0]
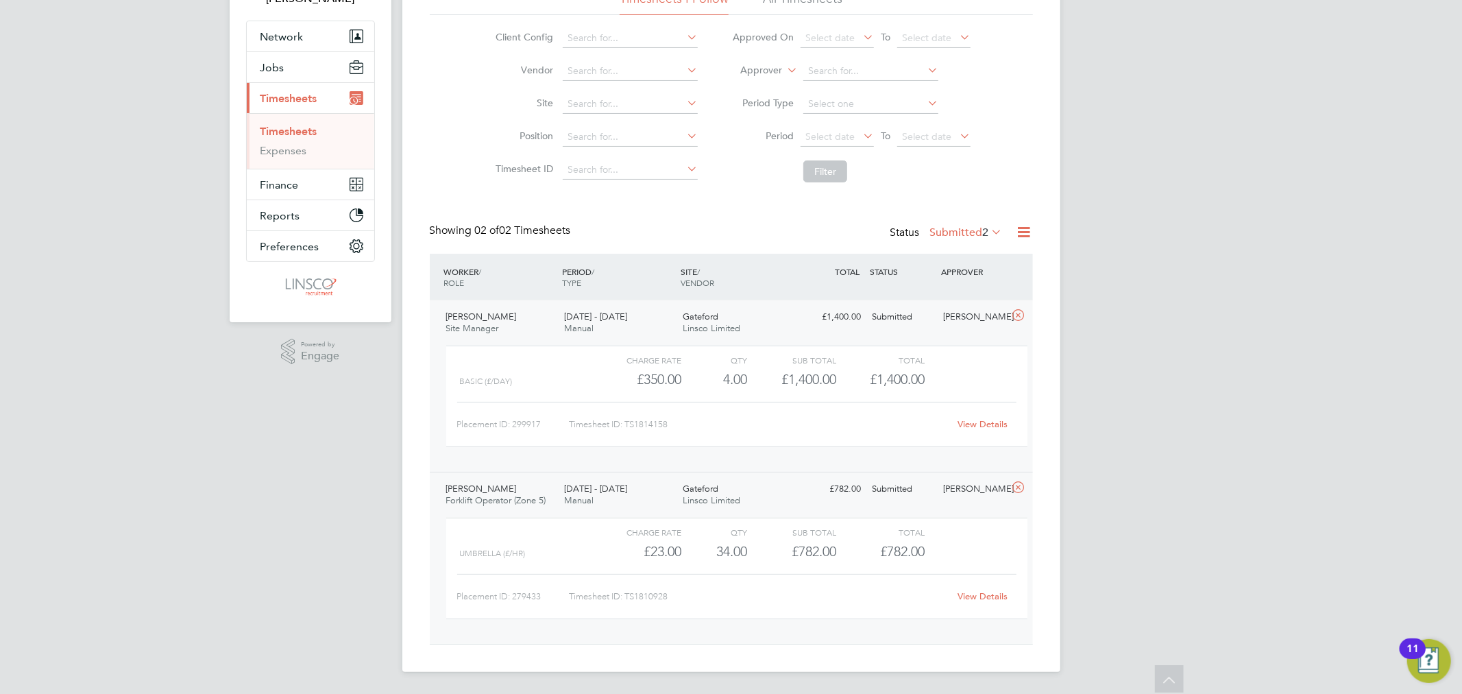
click at [973, 587] on div "View Details" at bounding box center [982, 596] width 67 height 22
click at [975, 591] on link "View Details" at bounding box center [982, 596] width 50 height 12
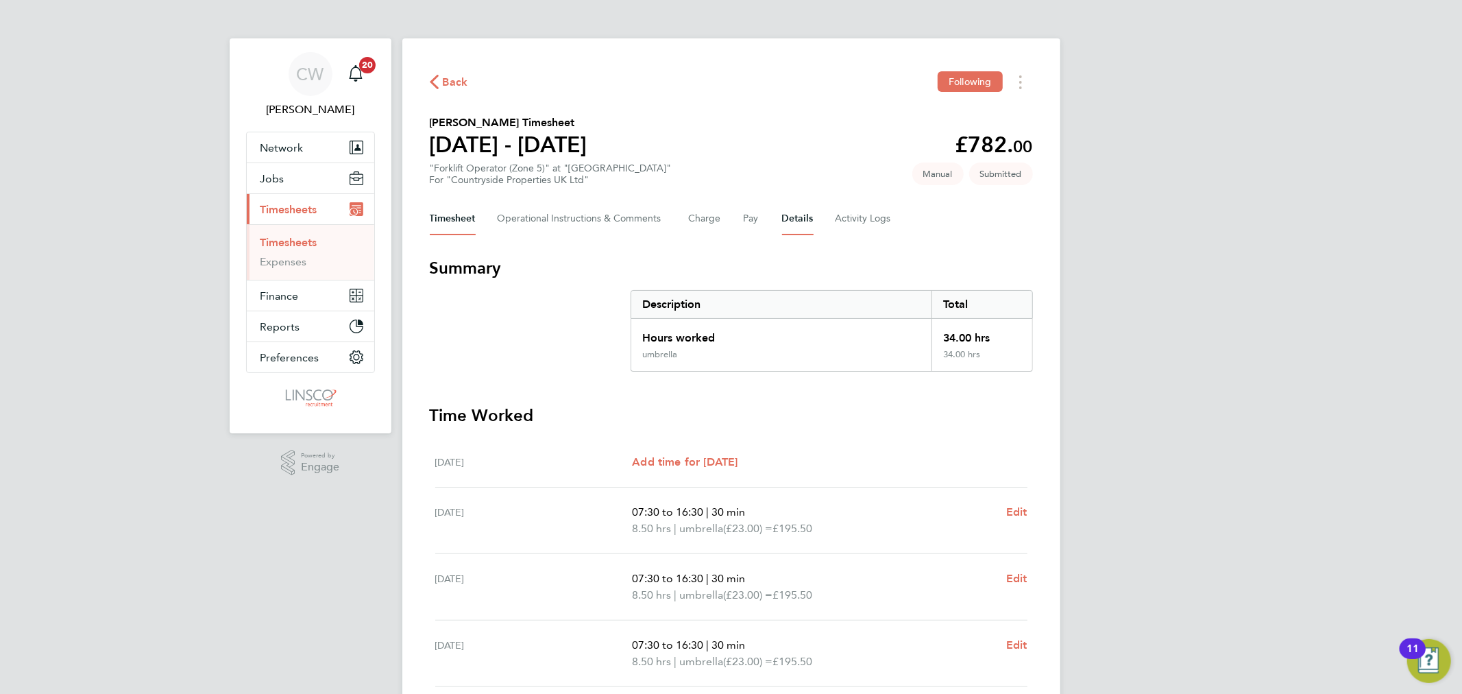
click at [796, 218] on button "Details" at bounding box center [798, 218] width 32 height 33
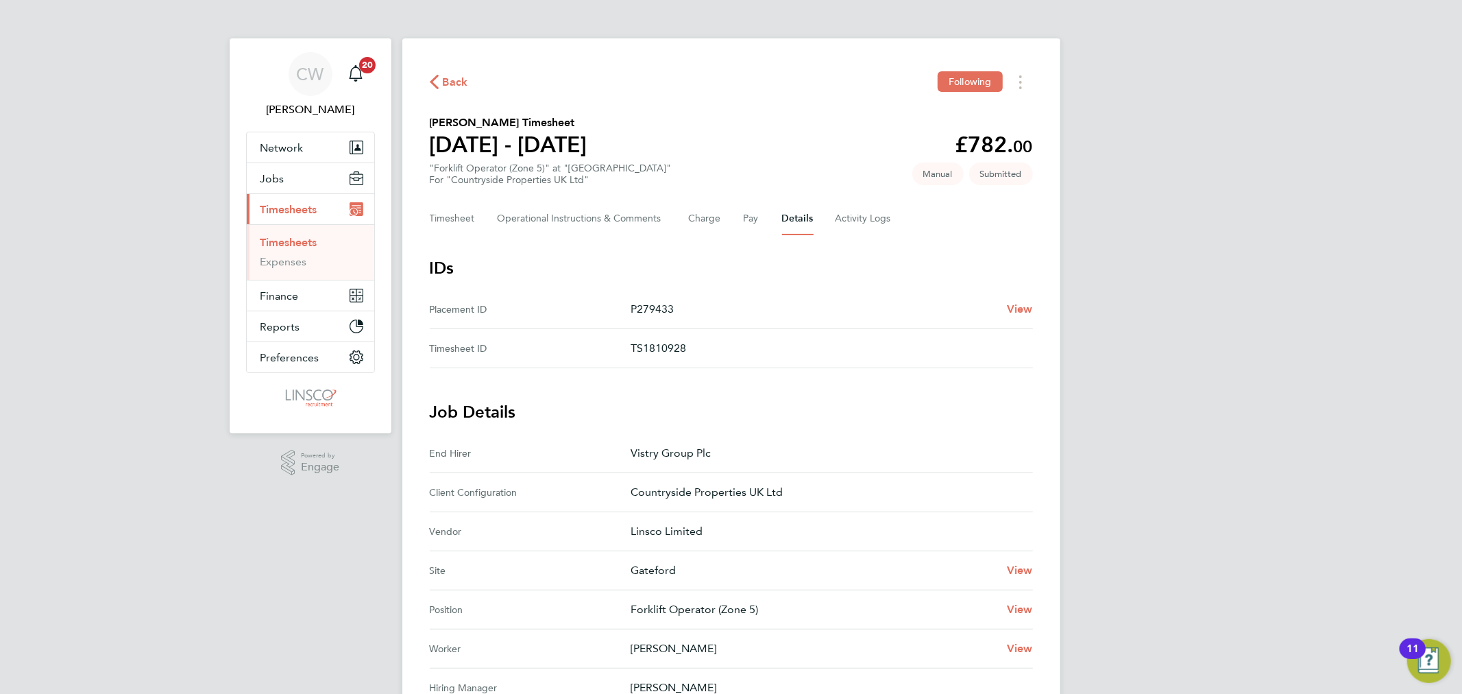
click at [456, 74] on span "Back" at bounding box center [455, 82] width 25 height 16
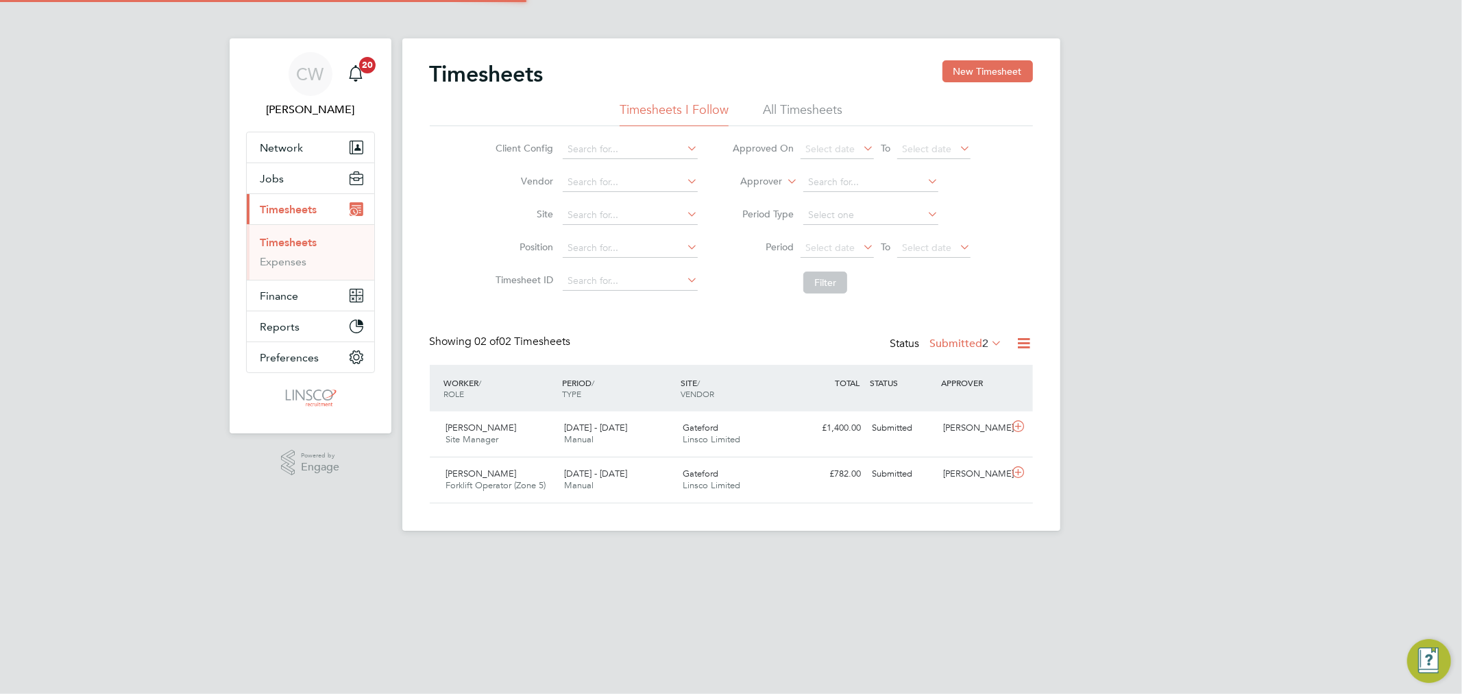
scroll to position [34, 119]
click at [729, 429] on div "Gateford Linsco Limited" at bounding box center [736, 434] width 119 height 34
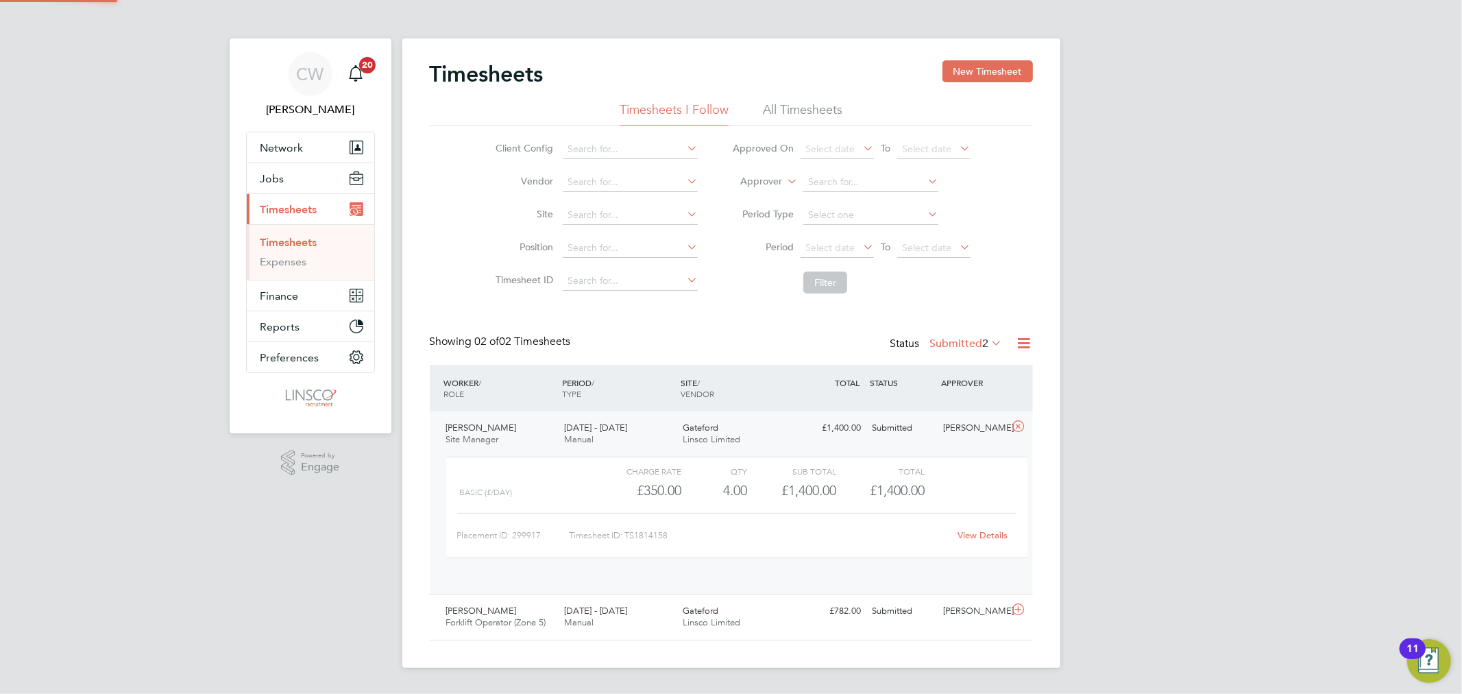
scroll to position [23, 134]
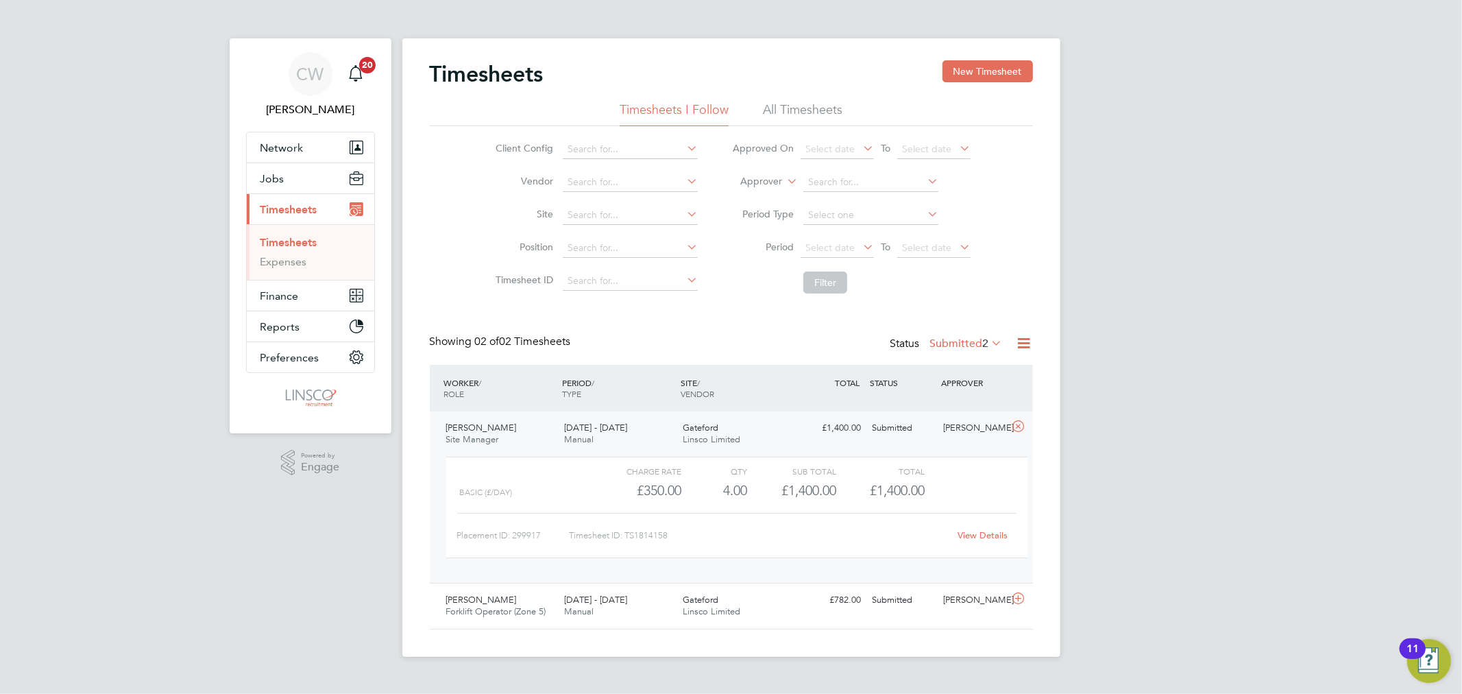
click at [974, 533] on link "View Details" at bounding box center [982, 535] width 50 height 12
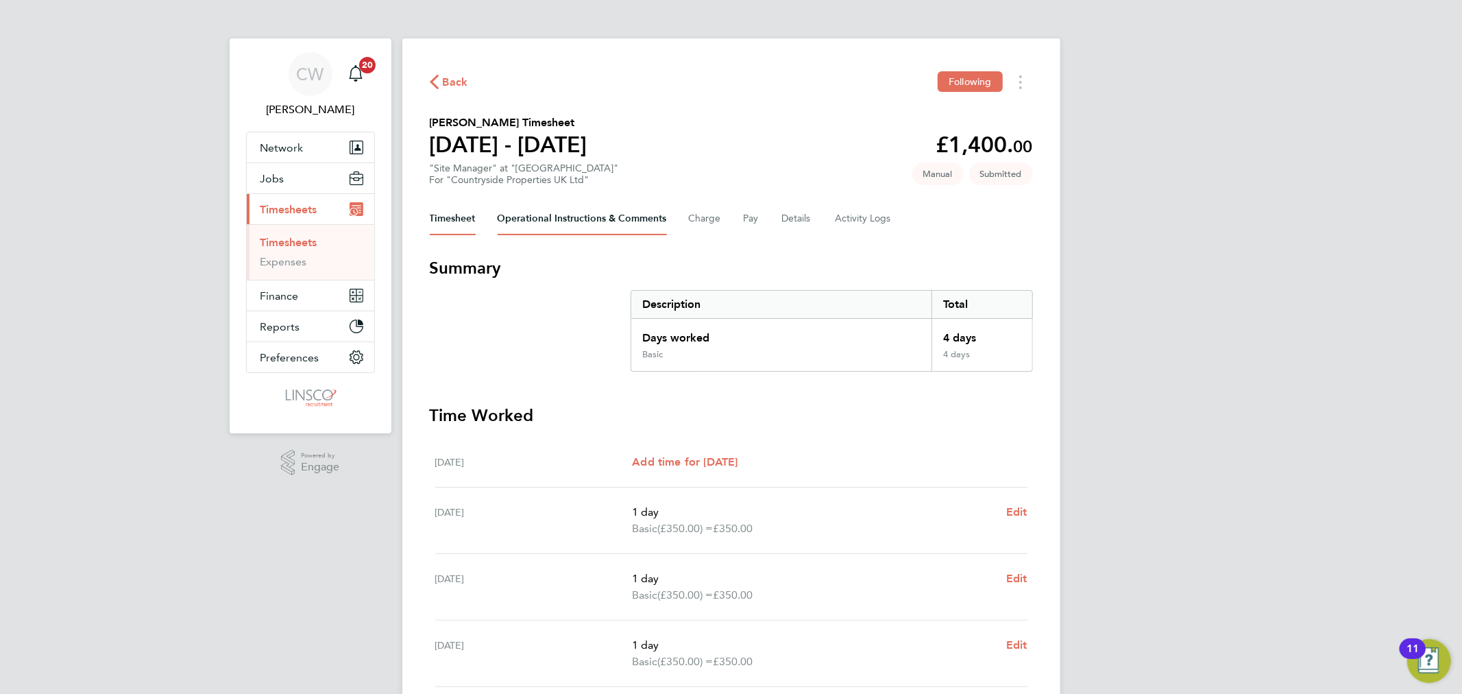
click at [620, 220] on Comments-tab "Operational Instructions & Comments" at bounding box center [582, 218] width 169 height 33
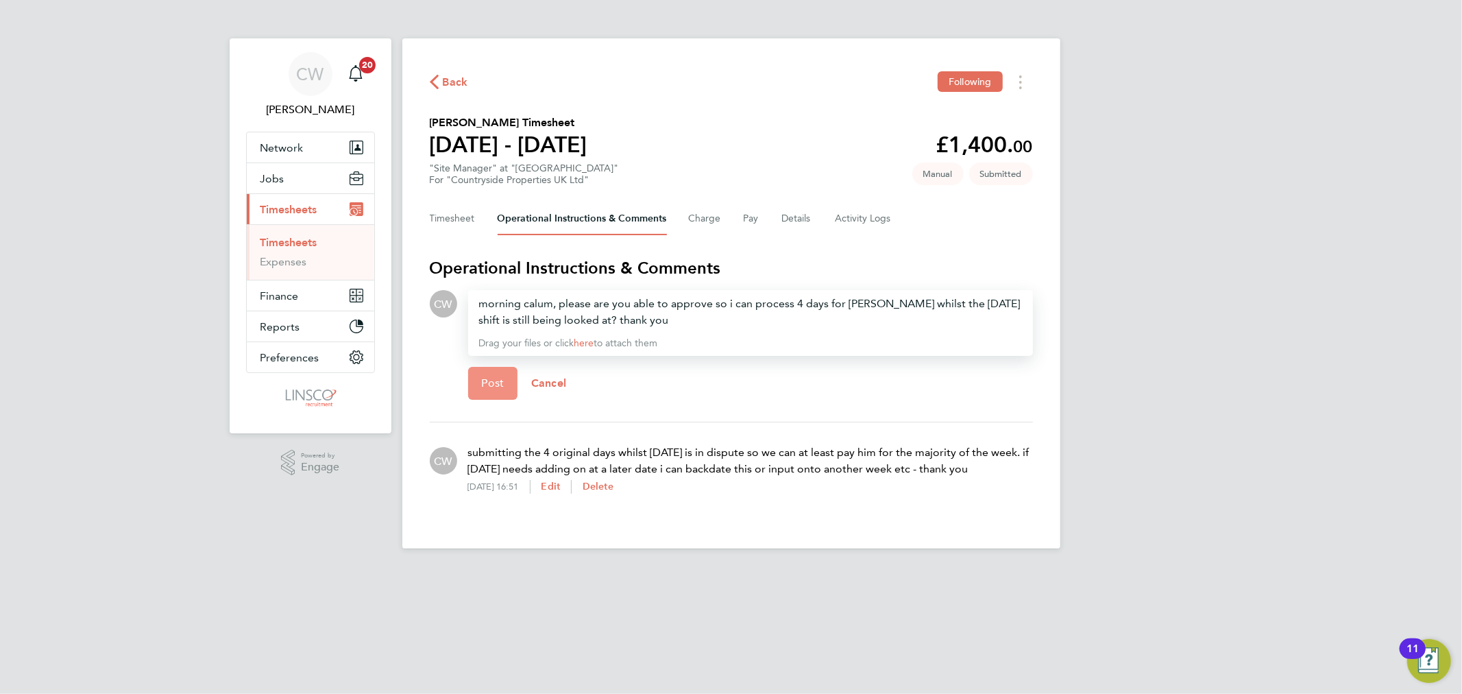
drag, startPoint x: 496, startPoint y: 380, endPoint x: 544, endPoint y: 297, distance: 96.4
click at [505, 348] on div "morning calum, please are you able to approve so i can process 4 days for andy …" at bounding box center [750, 350] width 565 height 121
click at [475, 305] on div "morning calum, please are you able to approve so i can process 4 days for andy …" at bounding box center [750, 323] width 565 height 66
click at [487, 299] on div "morning calum, please are you able to approve so i can process 4 days for andy …" at bounding box center [750, 311] width 543 height 33
click at [507, 378] on button "Post" at bounding box center [493, 383] width 50 height 33
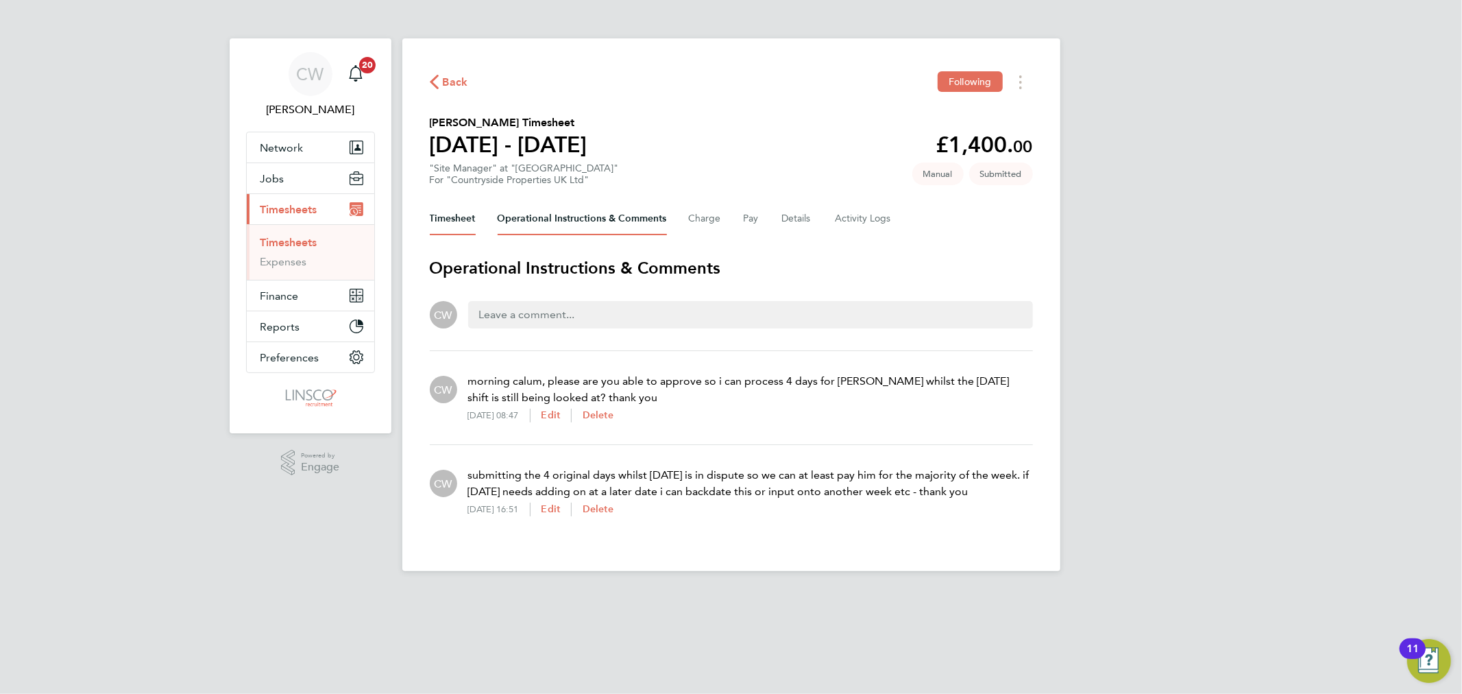
click at [461, 210] on button "Timesheet" at bounding box center [453, 218] width 46 height 33
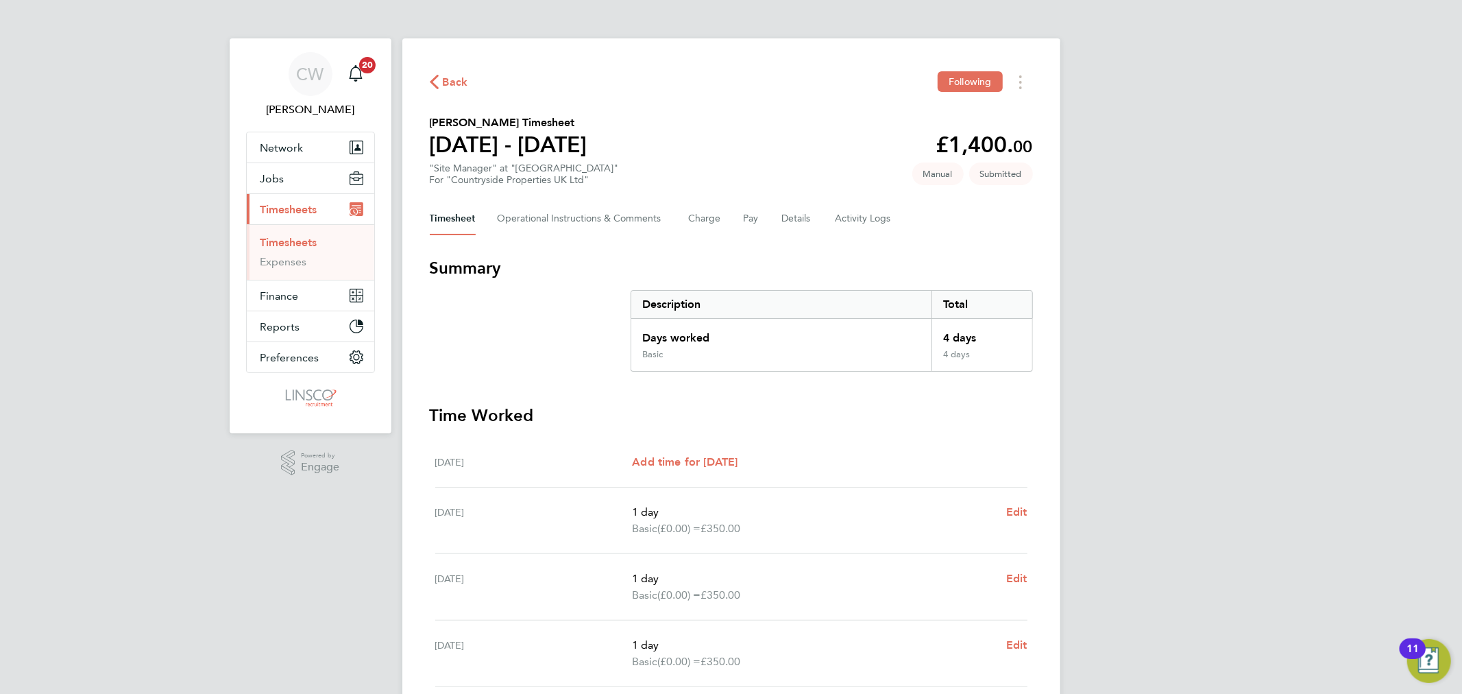
click at [439, 77] on span "Back" at bounding box center [449, 81] width 38 height 13
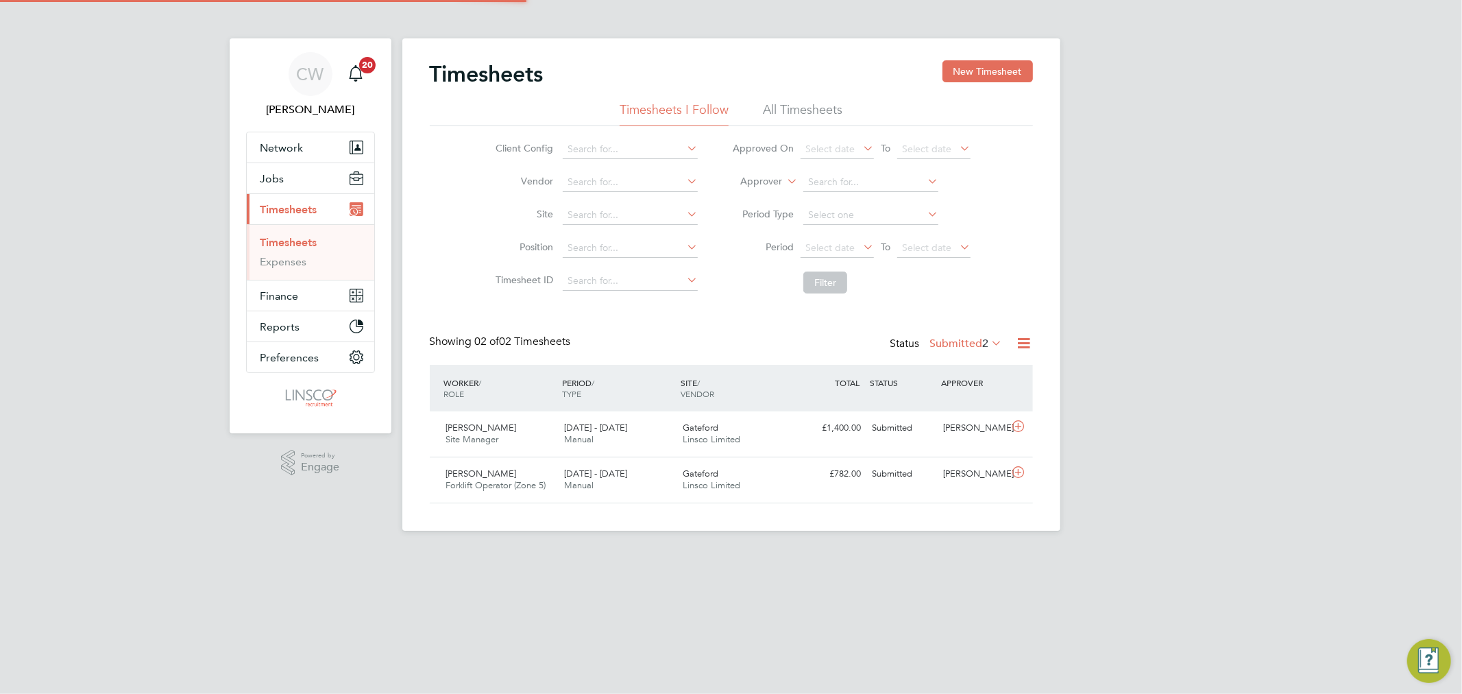
scroll to position [34, 119]
click at [309, 240] on link "Timesheets" at bounding box center [288, 242] width 57 height 13
